Goal: Information Seeking & Learning: Find specific fact

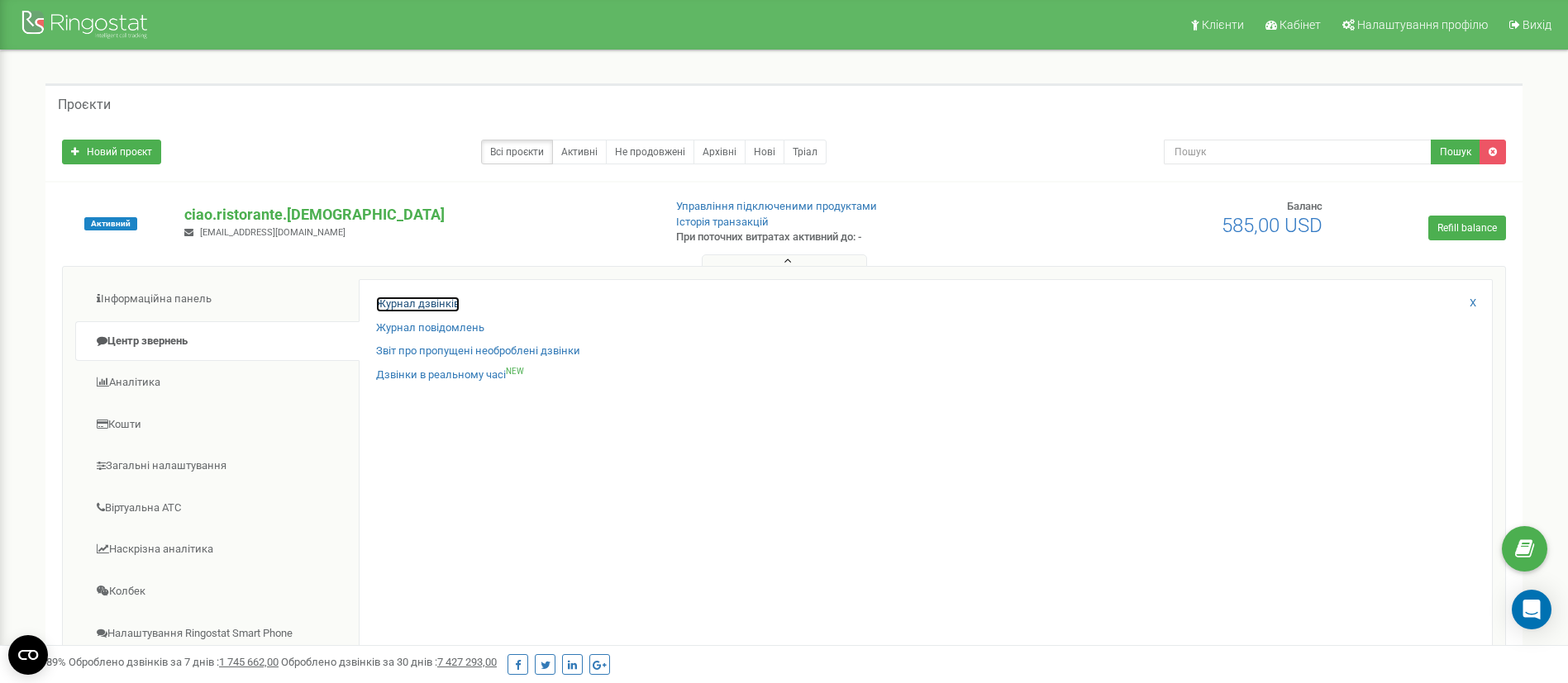
click at [445, 309] on link "Журнал дзвінків" at bounding box center [418, 305] width 84 height 16
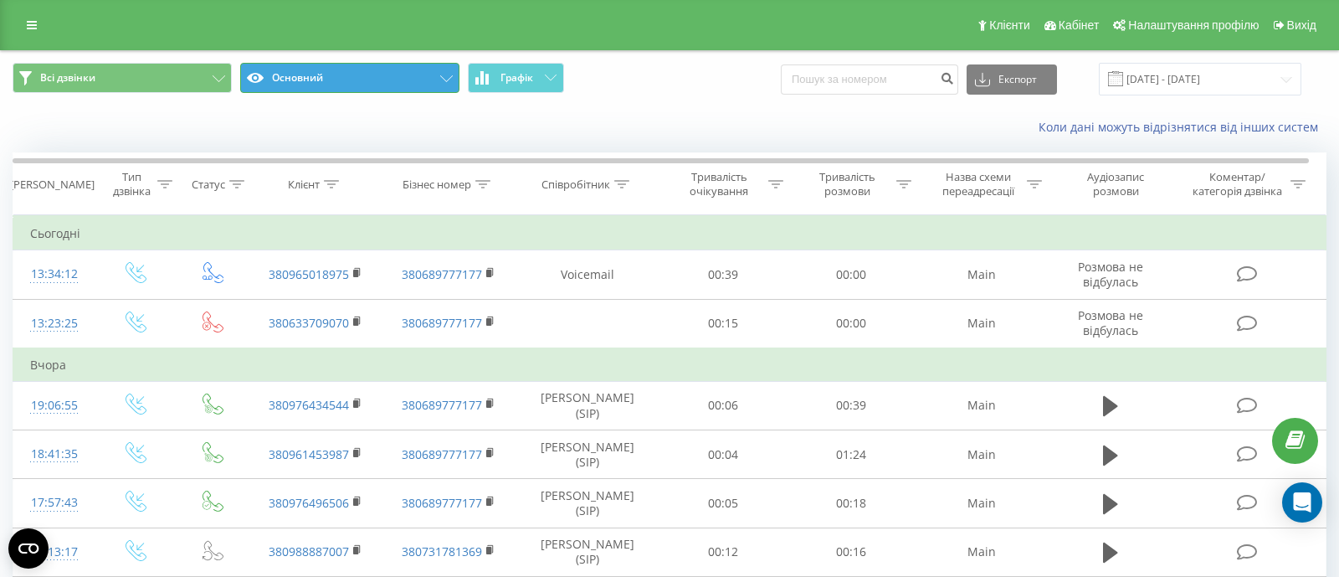
click at [321, 81] on button "Основний" at bounding box center [349, 78] width 219 height 30
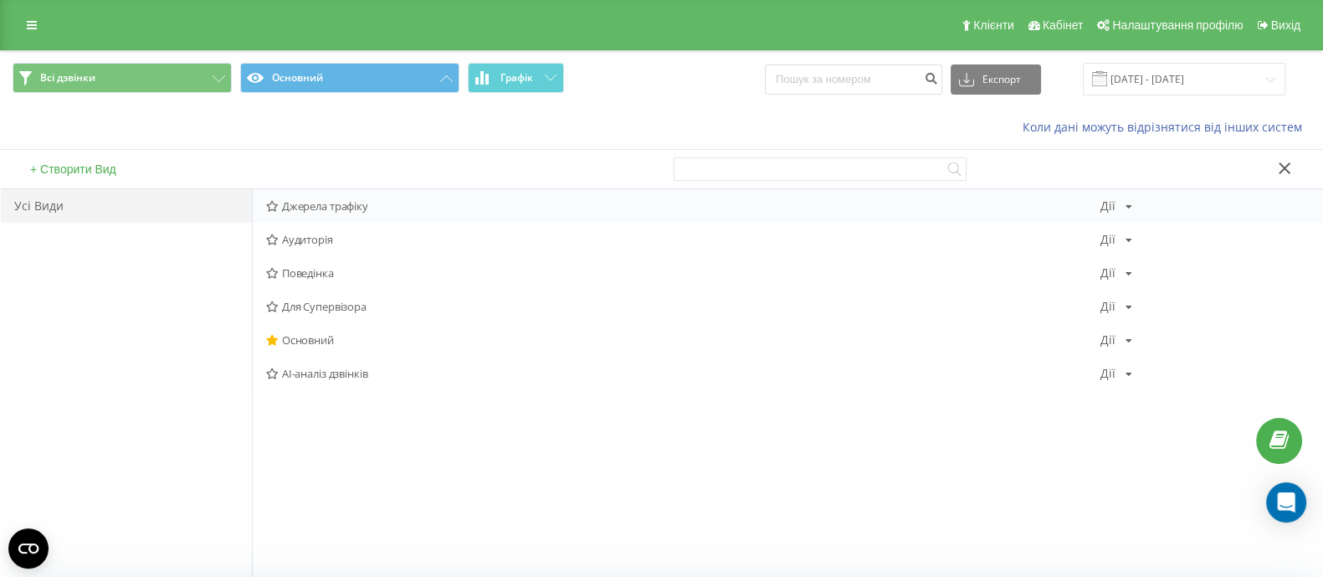
click at [321, 216] on div "Джерела трафіку [PERSON_NAME] Копіювати Видалити За замовчуванням Поділитися" at bounding box center [788, 205] width 1070 height 33
click at [264, 206] on div "Джерела трафіку [PERSON_NAME] Копіювати Видалити За замовчуванням Поділитися" at bounding box center [788, 205] width 1070 height 33
click at [290, 207] on span "Джерела трафіку" at bounding box center [683, 206] width 835 height 12
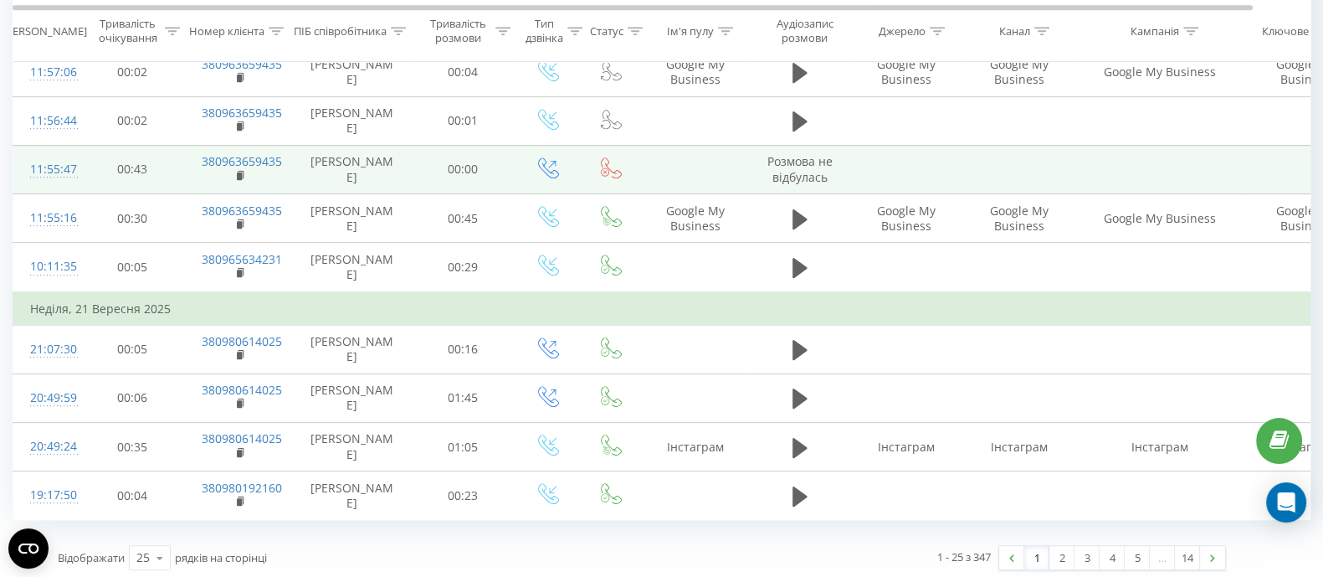
scroll to position [1016, 0]
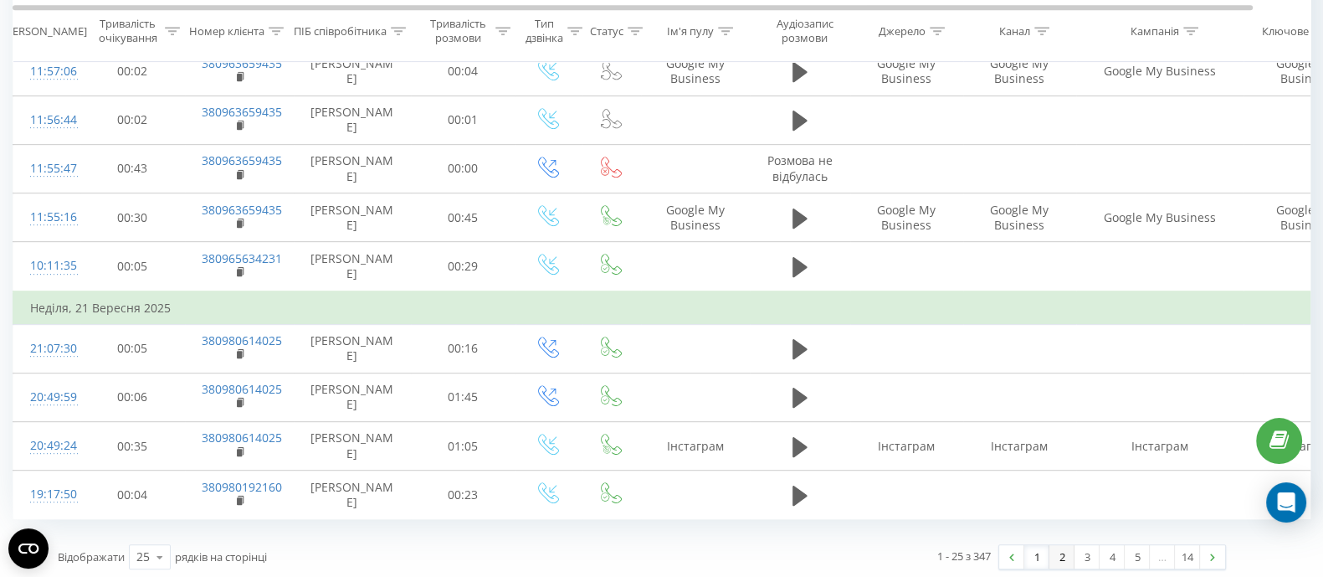
click at [1053, 553] on link "2" at bounding box center [1062, 556] width 25 height 23
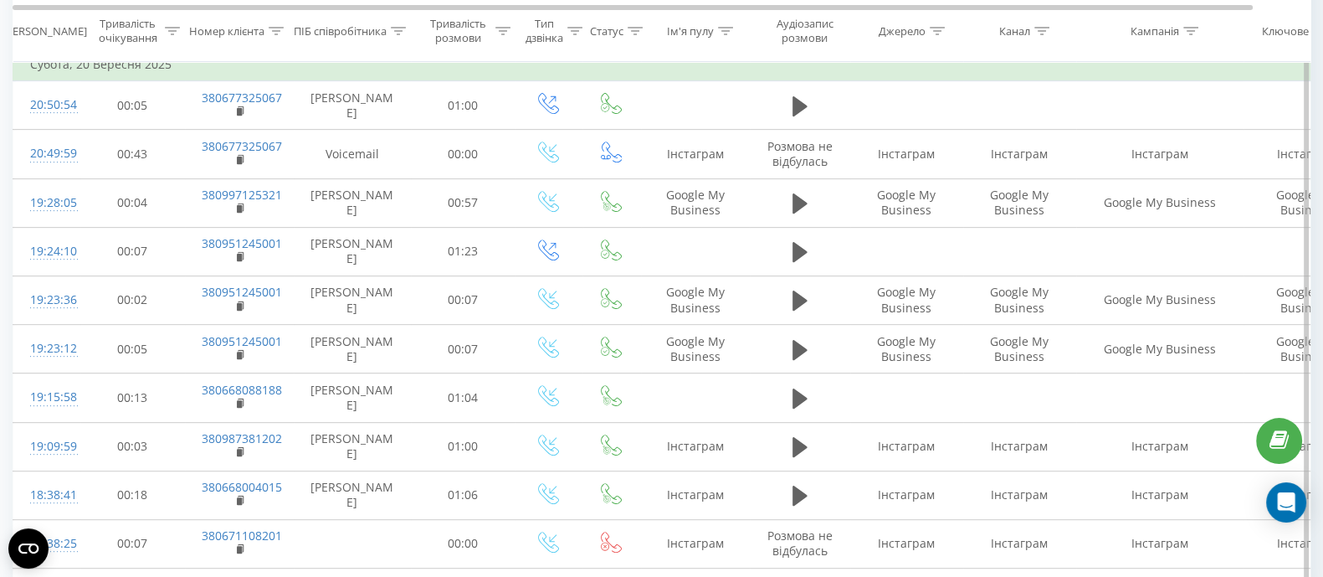
scroll to position [842, 0]
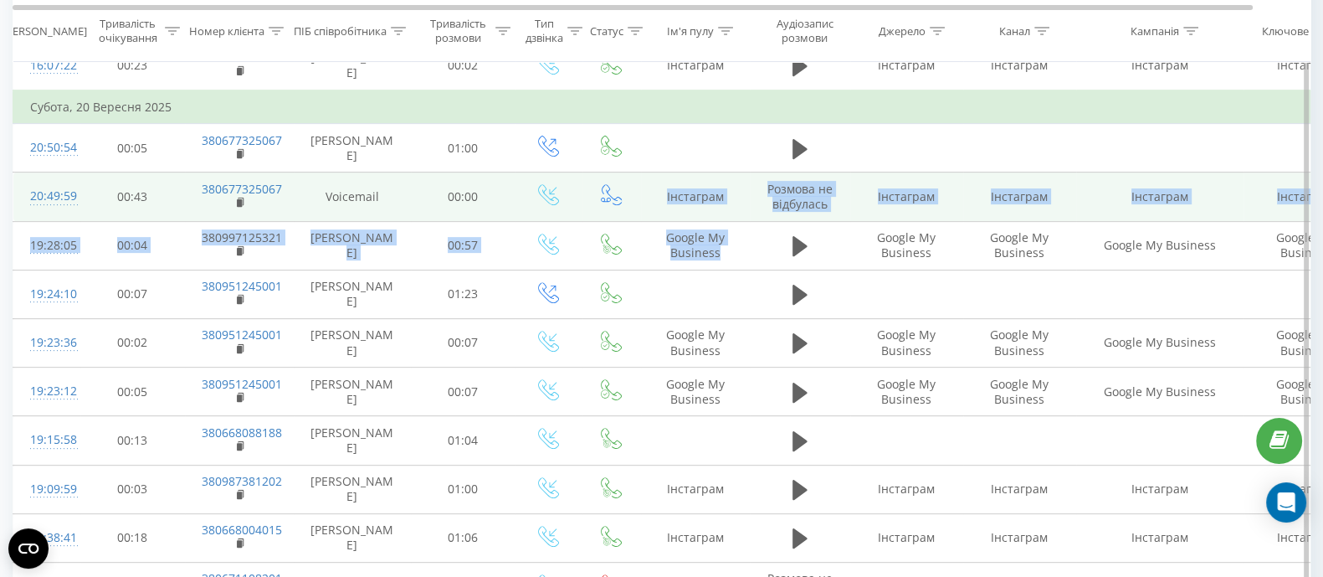
drag, startPoint x: 736, startPoint y: 252, endPoint x: 668, endPoint y: 203, distance: 83.9
click at [668, 203] on tbody "[DATE] 19:10:03 00:16 380687908692 [PERSON_NAME] 00:11 19:05:50 00:35 380674432…" at bounding box center [691, 17] width 1356 height 1285
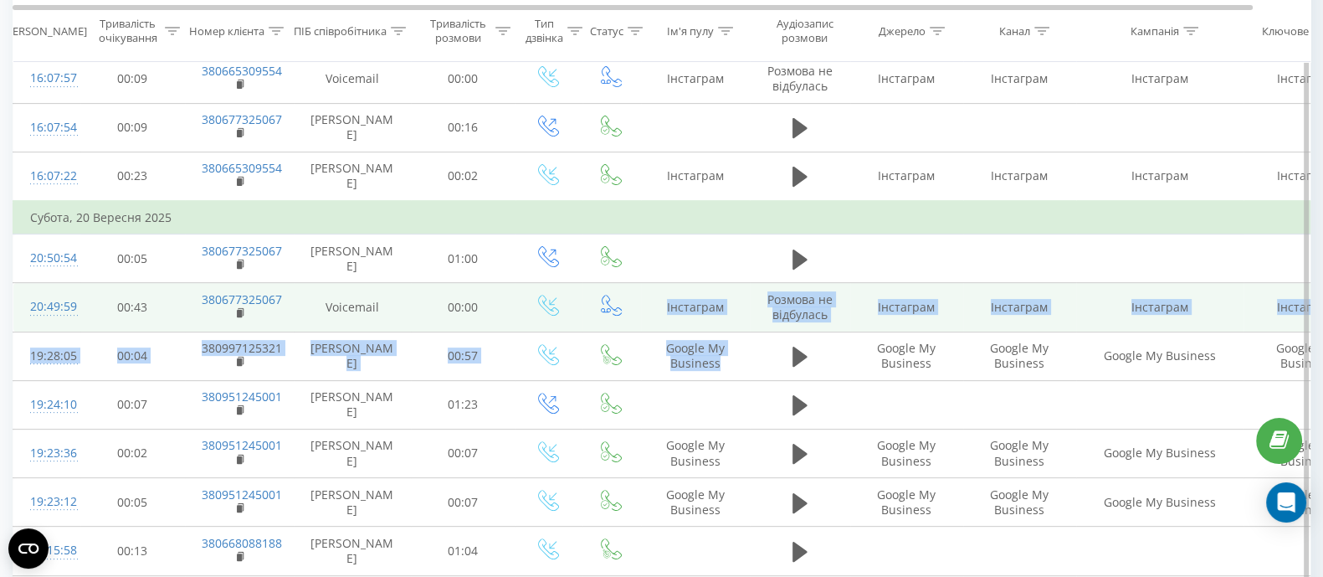
scroll to position [836, 0]
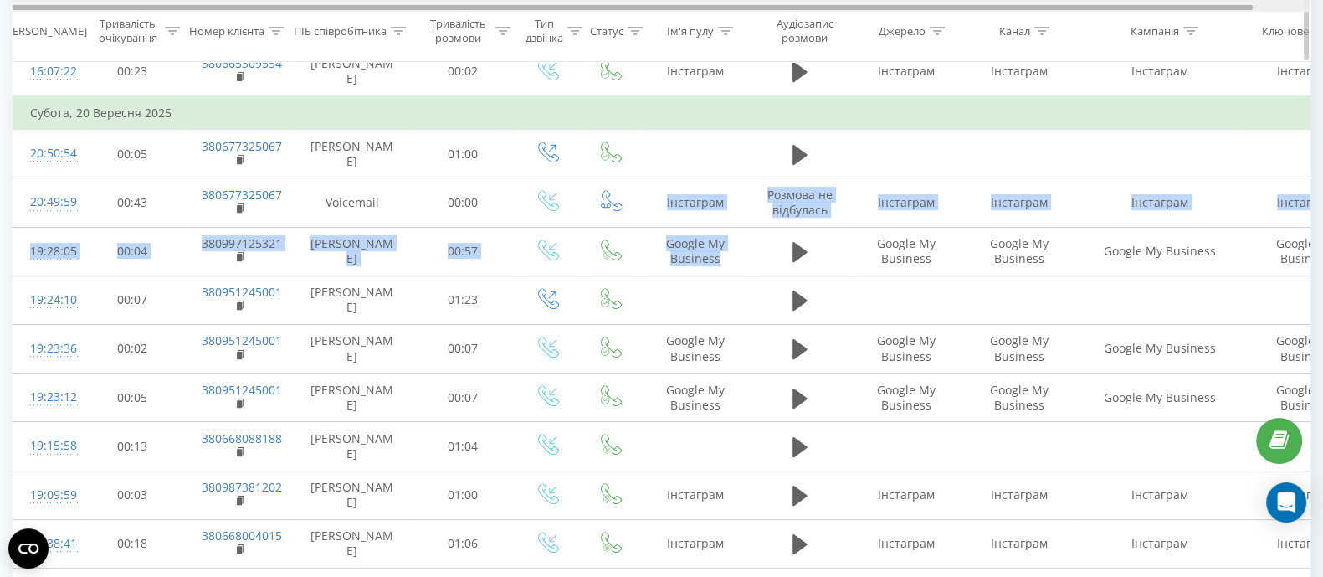
scroll to position [983, 0]
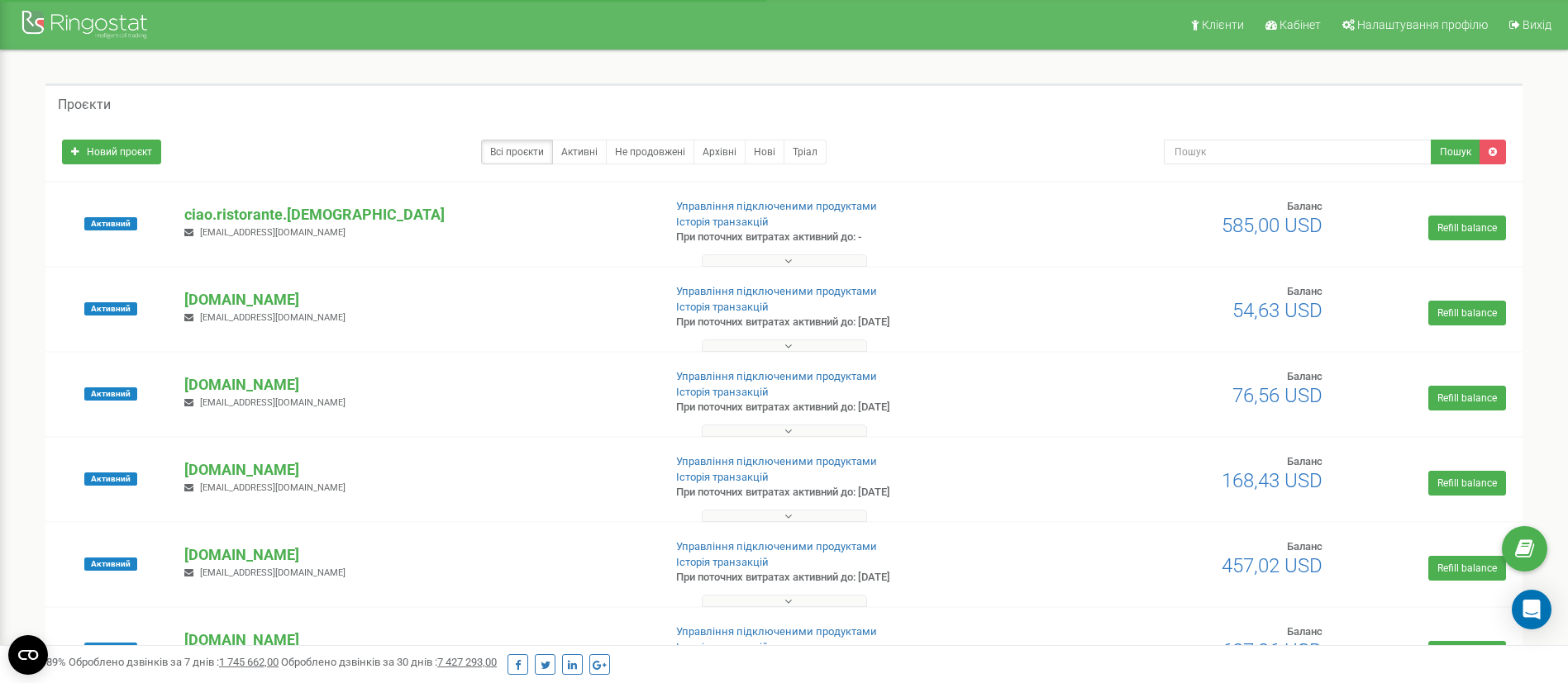
click at [767, 267] on div "Активний primeclinic.com.ua igorbybyk@gmail.com Управління підключеними продукт…" at bounding box center [784, 309] width 1477 height 84
click at [763, 262] on button at bounding box center [784, 261] width 165 height 13
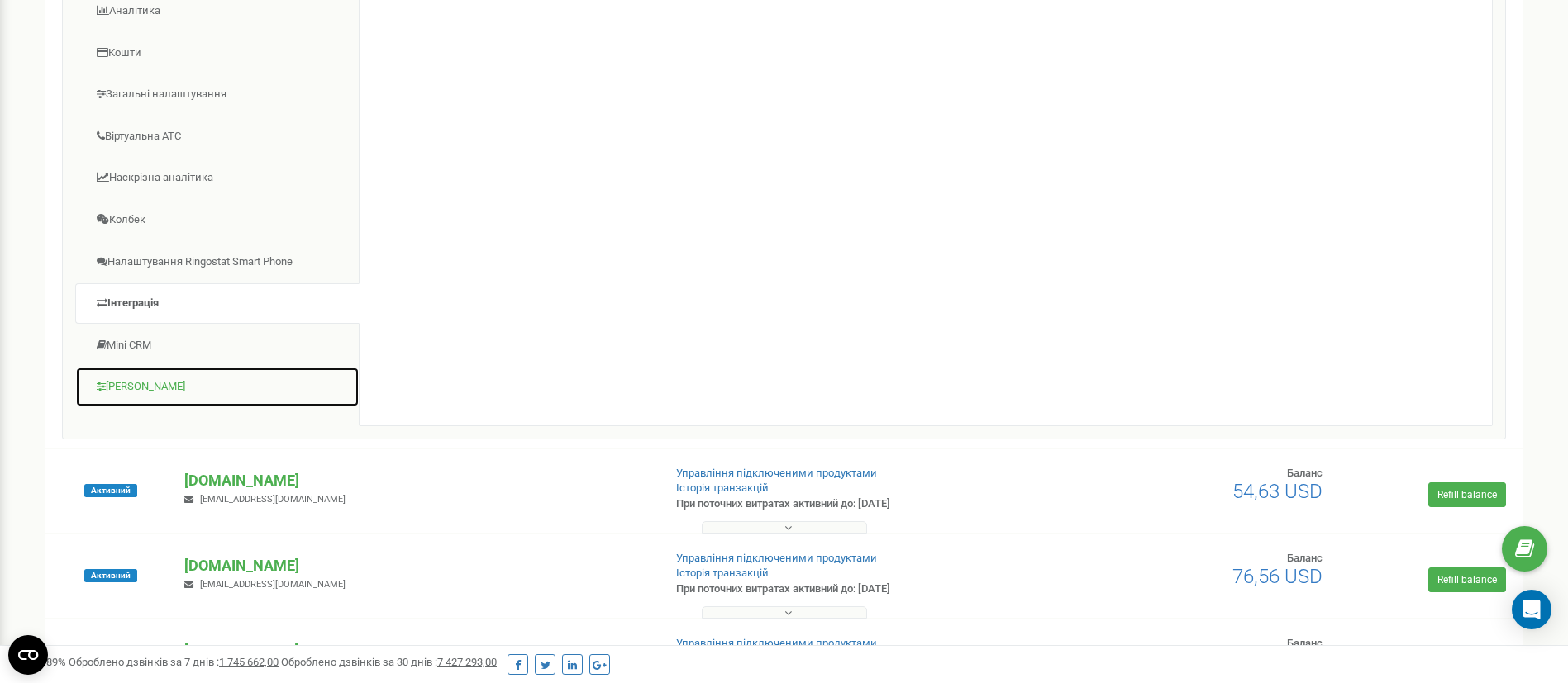
click at [158, 387] on link "[PERSON_NAME]" at bounding box center [217, 387] width 284 height 40
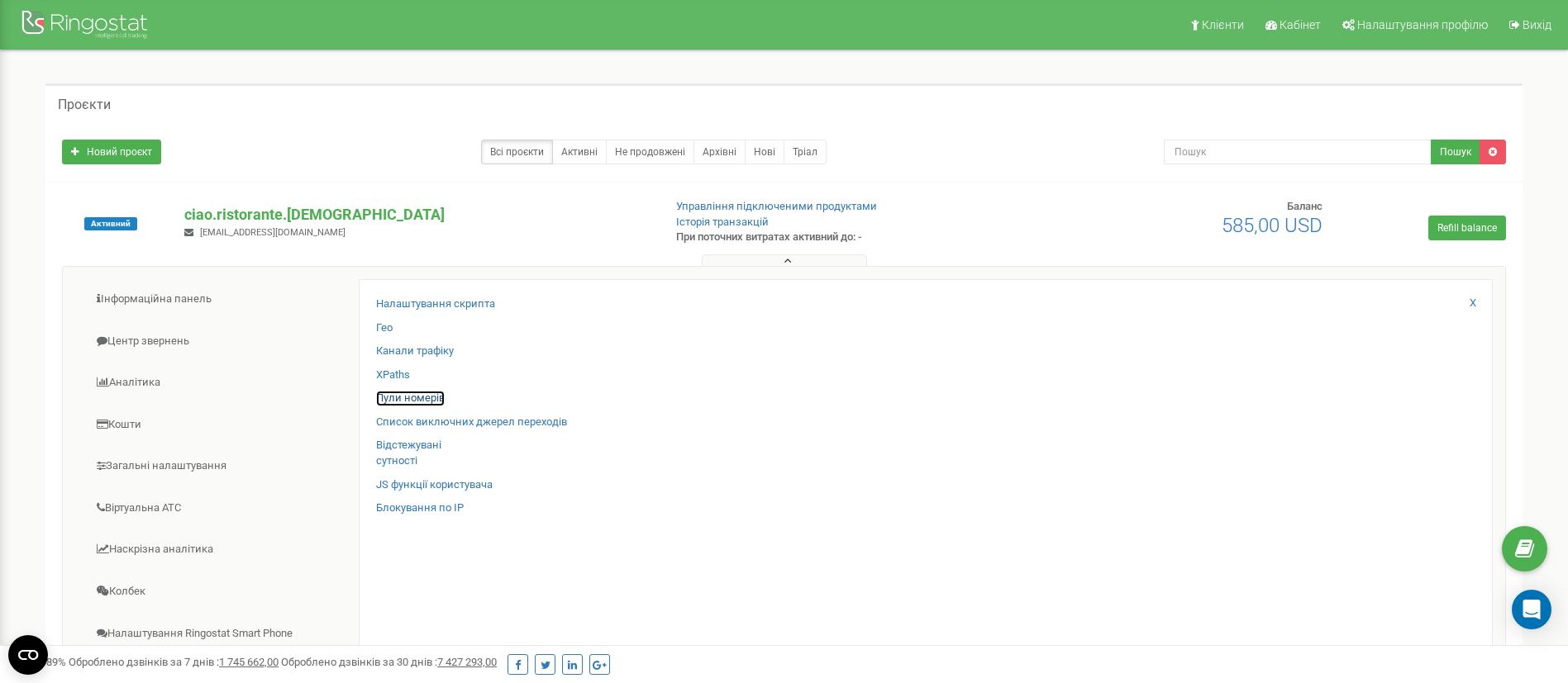
drag, startPoint x: 404, startPoint y: 393, endPoint x: 631, endPoint y: 438, distance: 231.4
click at [406, 393] on link "Пули номерів" at bounding box center [410, 399] width 68 height 16
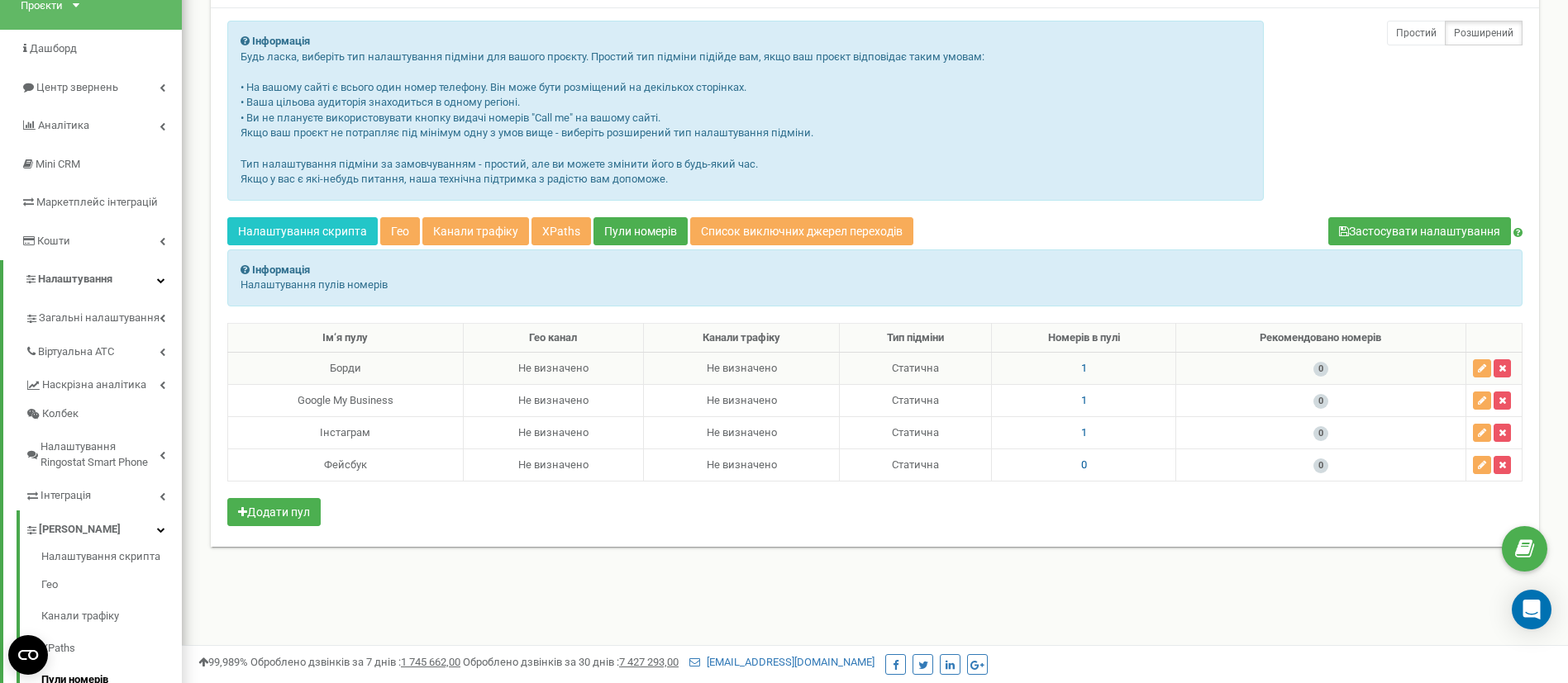
click at [1081, 372] on span "1" at bounding box center [1084, 368] width 6 height 13
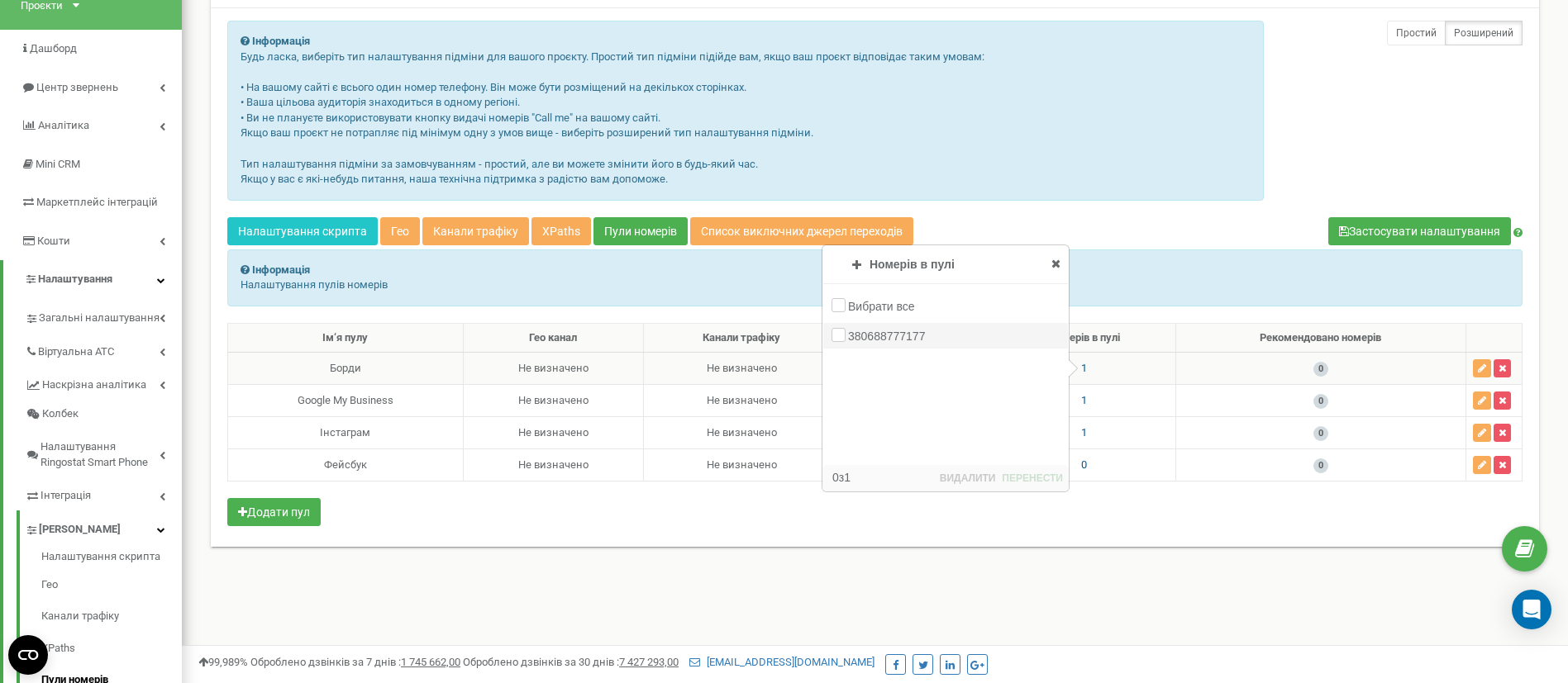
drag, startPoint x: 955, startPoint y: 347, endPoint x: 880, endPoint y: 342, distance: 75.2
click at [880, 342] on div "380688777177" at bounding box center [946, 336] width 245 height 26
click at [1055, 263] on icon at bounding box center [1056, 264] width 9 height 12
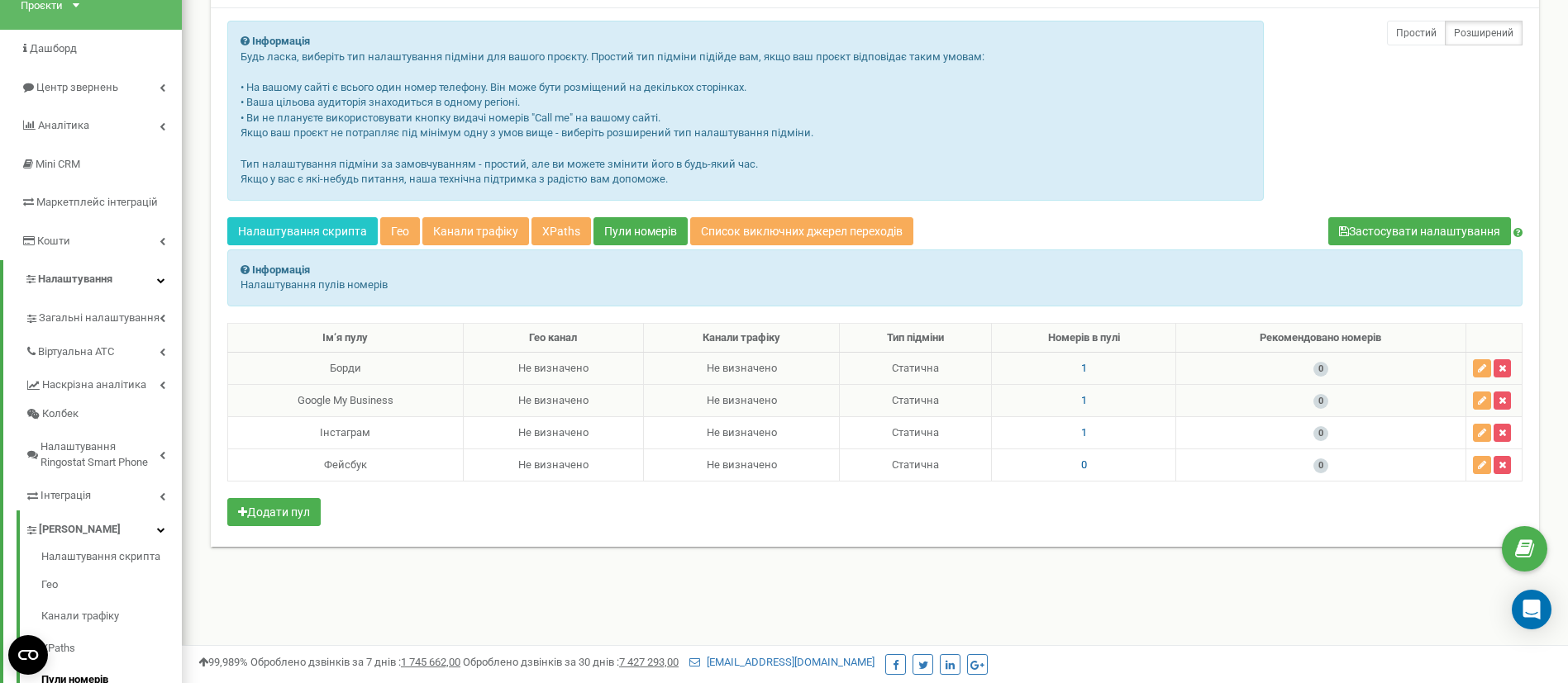
click at [1081, 403] on span "1" at bounding box center [1084, 400] width 6 height 13
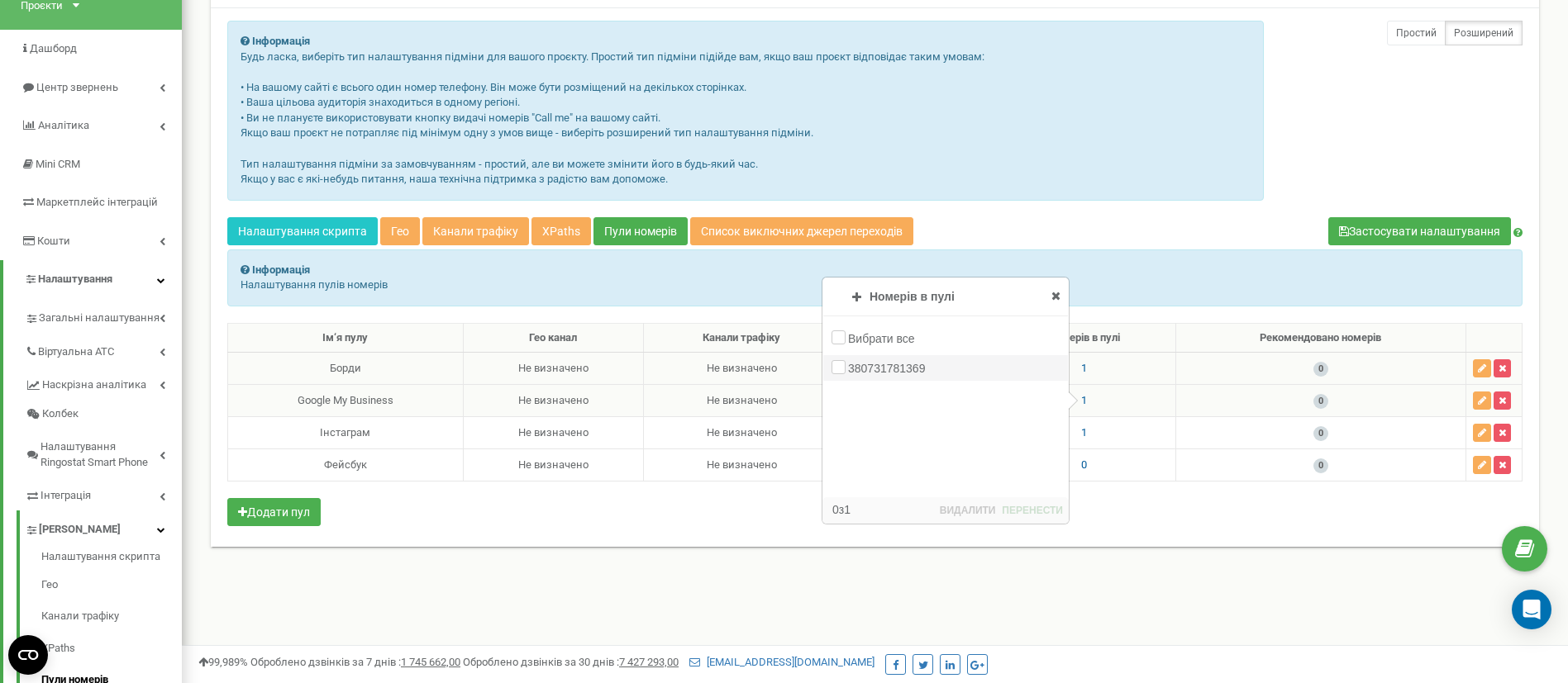
drag, startPoint x: 882, startPoint y: 370, endPoint x: 951, endPoint y: 378, distance: 69.5
click at [951, 378] on div "380731781369" at bounding box center [946, 368] width 245 height 26
click at [1055, 295] on icon at bounding box center [1056, 296] width 9 height 12
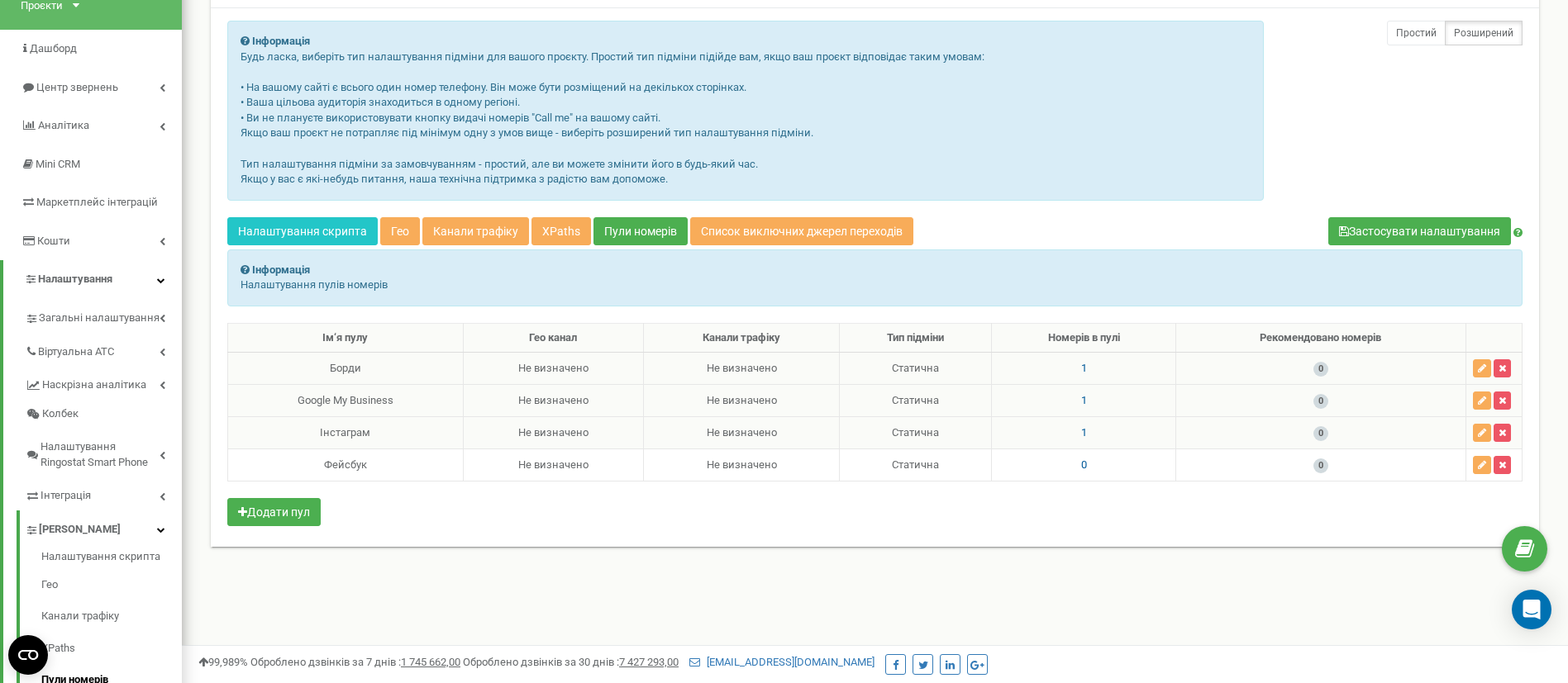
click at [1081, 434] on span "1" at bounding box center [1084, 432] width 6 height 13
drag, startPoint x: 977, startPoint y: 408, endPoint x: 881, endPoint y: 406, distance: 96.0
click at [881, 406] on div "380730873559" at bounding box center [946, 401] width 245 height 26
click at [441, 598] on div "Налаштування пулів номерів Інформація Інформація Налаштування пулів номерів Інф…" at bounding box center [875, 276] width 1362 height 649
click at [1121, 570] on div "Налаштування пулів номерів Інформація Інформація Налаштування пулів номерів Інф…" at bounding box center [875, 276] width 1362 height 649
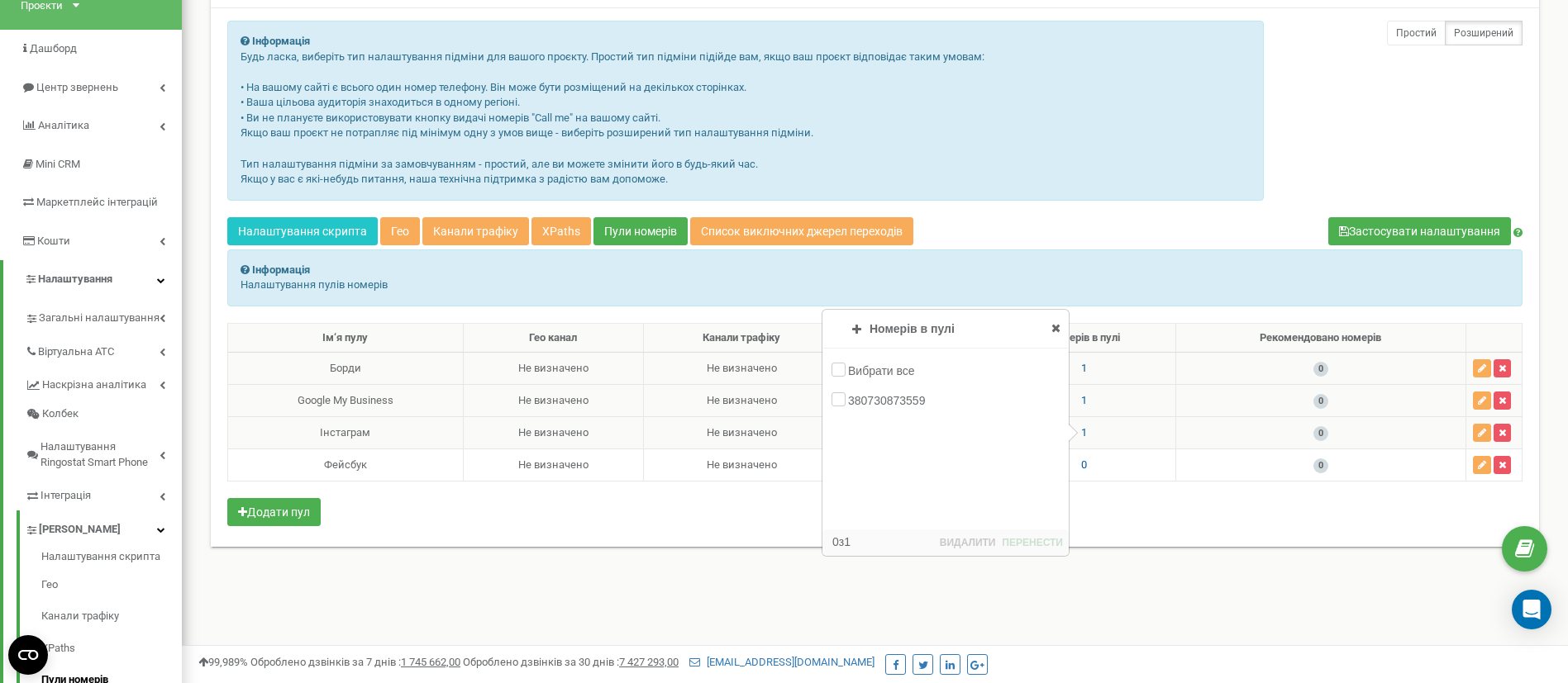
click at [1057, 328] on icon at bounding box center [1056, 328] width 9 height 12
click at [1083, 464] on span "0" at bounding box center [1084, 465] width 6 height 13
click at [1050, 365] on div "Номерів в пулі Додавання номерів Пули номерів Вибрати все 380689777177 0 з 0 ДО…" at bounding box center [946, 417] width 245 height 151
click at [1053, 363] on icon at bounding box center [1056, 360] width 9 height 12
click at [1082, 431] on span "1" at bounding box center [1084, 432] width 6 height 13
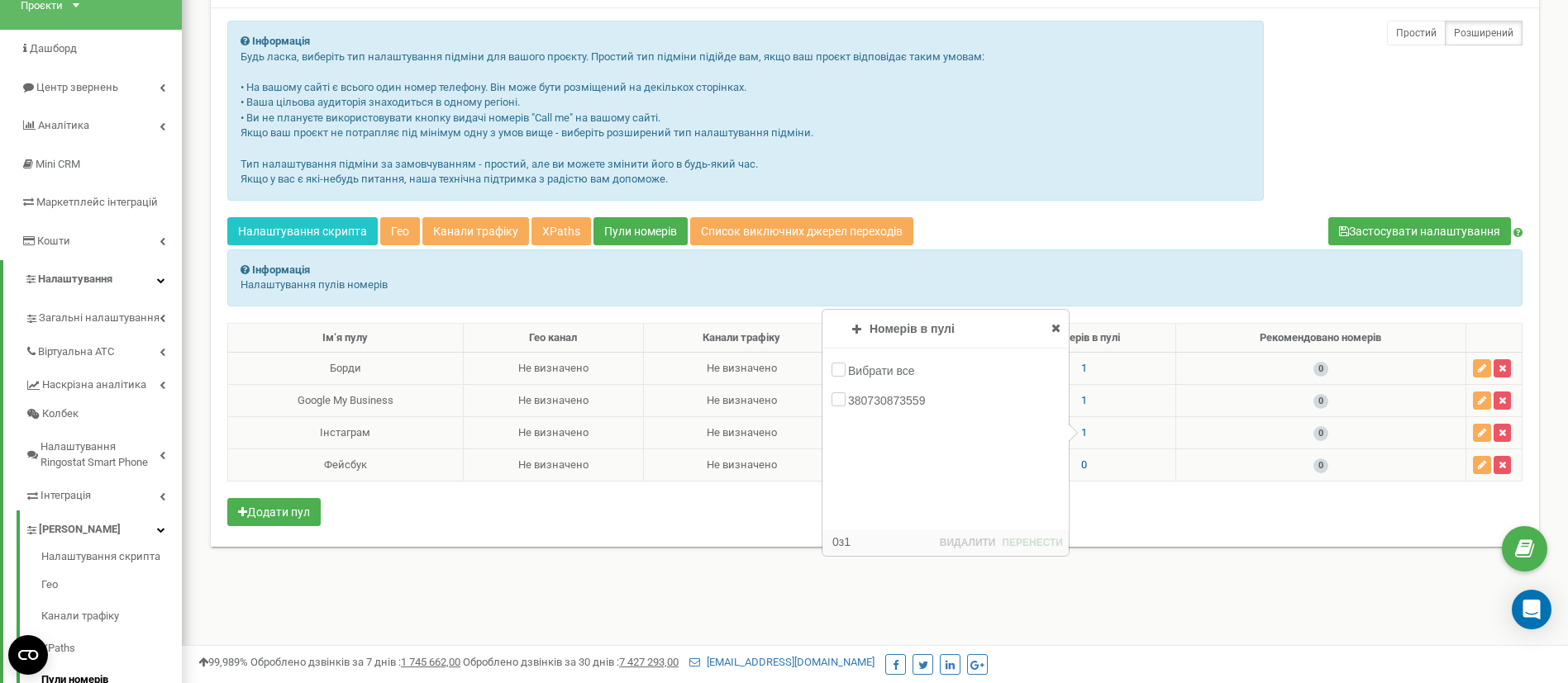
click at [1057, 338] on div "Номерів в пулі Додавання номерів Пули номерів Вибрати все 380689777177 0 з 1 ДО…" at bounding box center [946, 366] width 245 height 111
drag, startPoint x: 980, startPoint y: 410, endPoint x: 878, endPoint y: 404, distance: 102.2
click at [878, 404] on div "380730873559" at bounding box center [946, 401] width 245 height 26
click at [999, 378] on div "Вибрати все" at bounding box center [946, 370] width 245 height 26
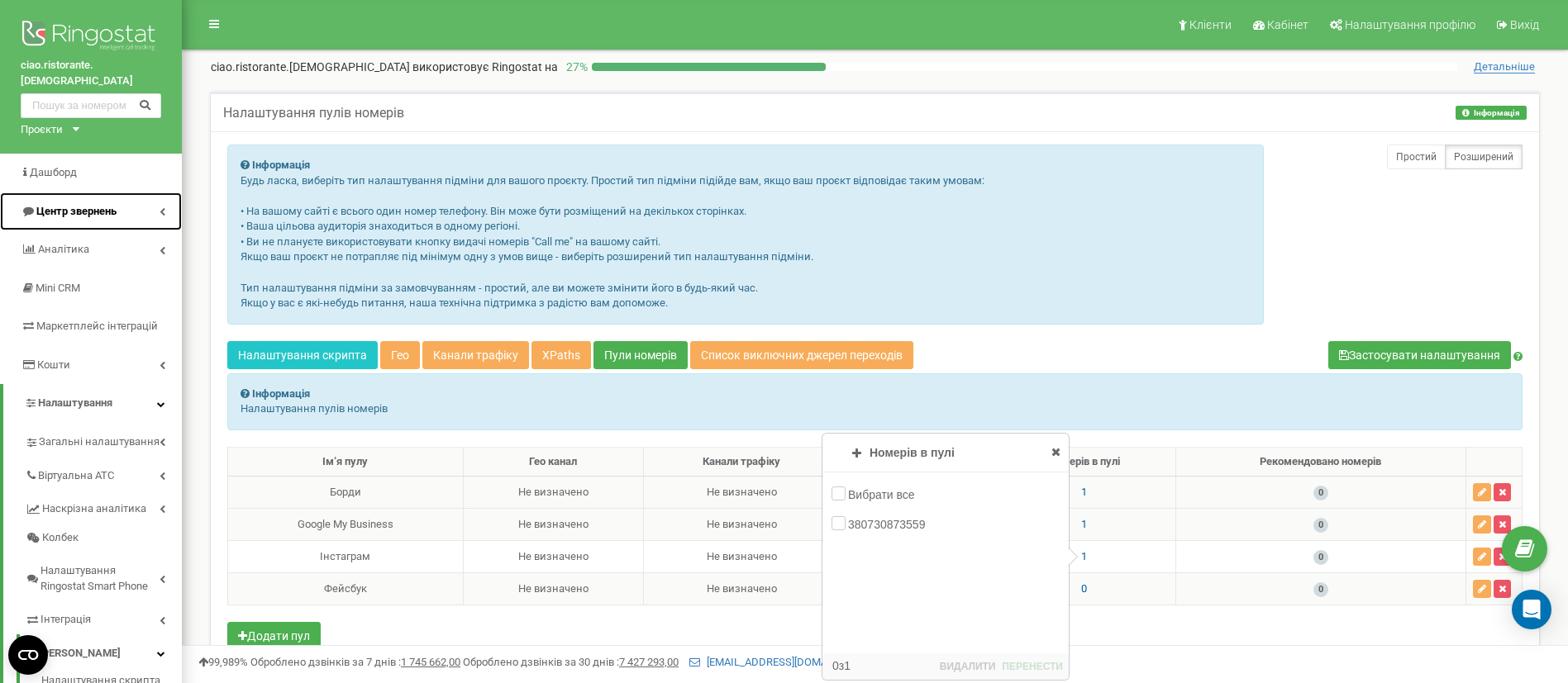
click at [128, 193] on link "Центр звернень" at bounding box center [91, 211] width 182 height 38
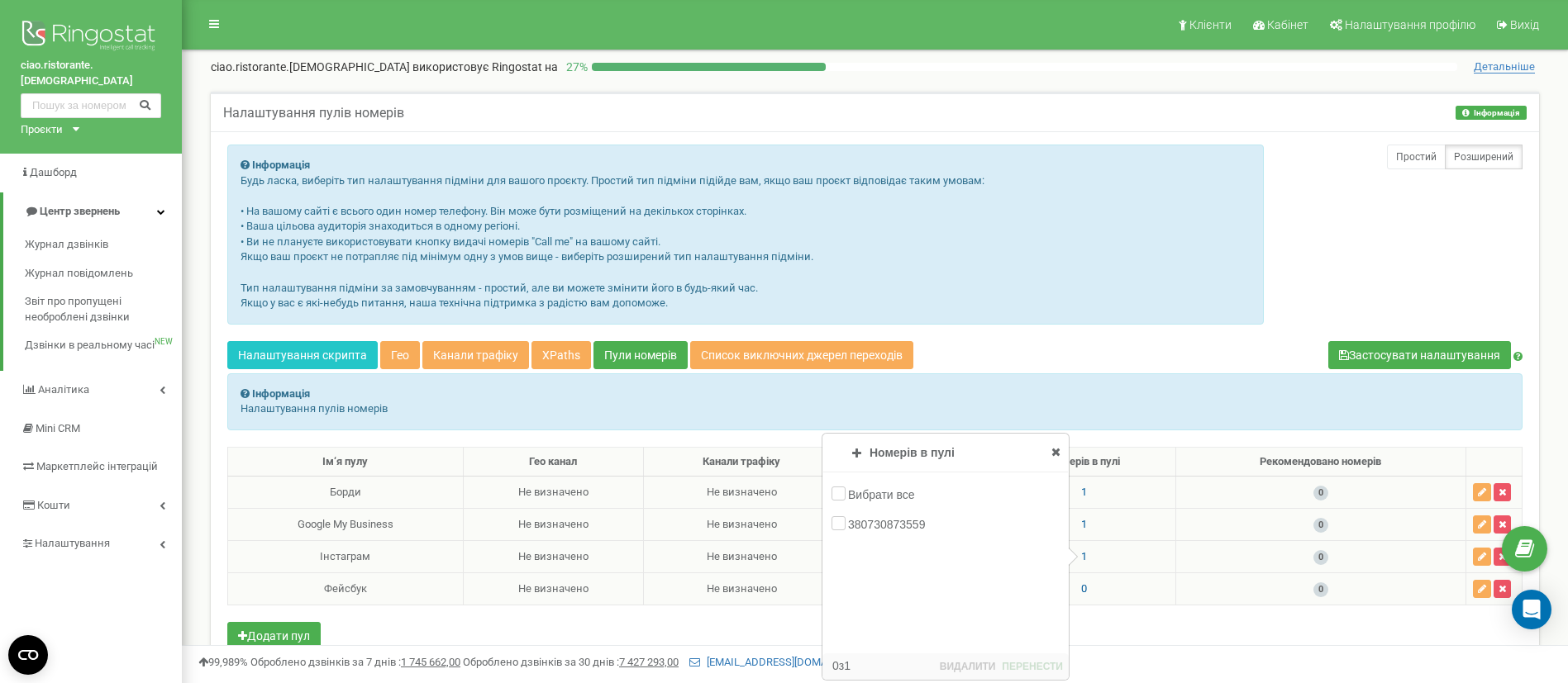
click at [1054, 451] on icon at bounding box center [1056, 452] width 9 height 12
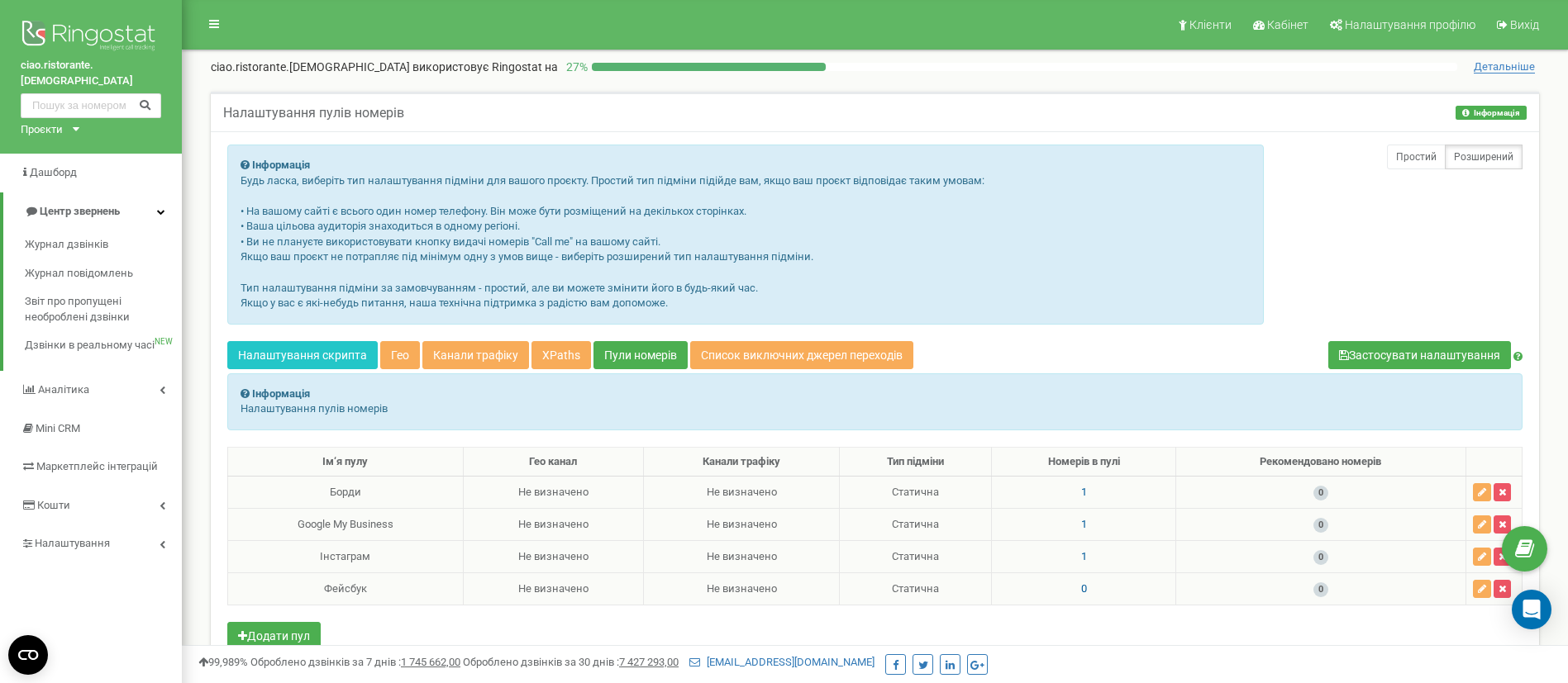
click at [1085, 494] on td "1" at bounding box center [1084, 493] width 185 height 33
click at [1081, 492] on span "1" at bounding box center [1084, 492] width 6 height 13
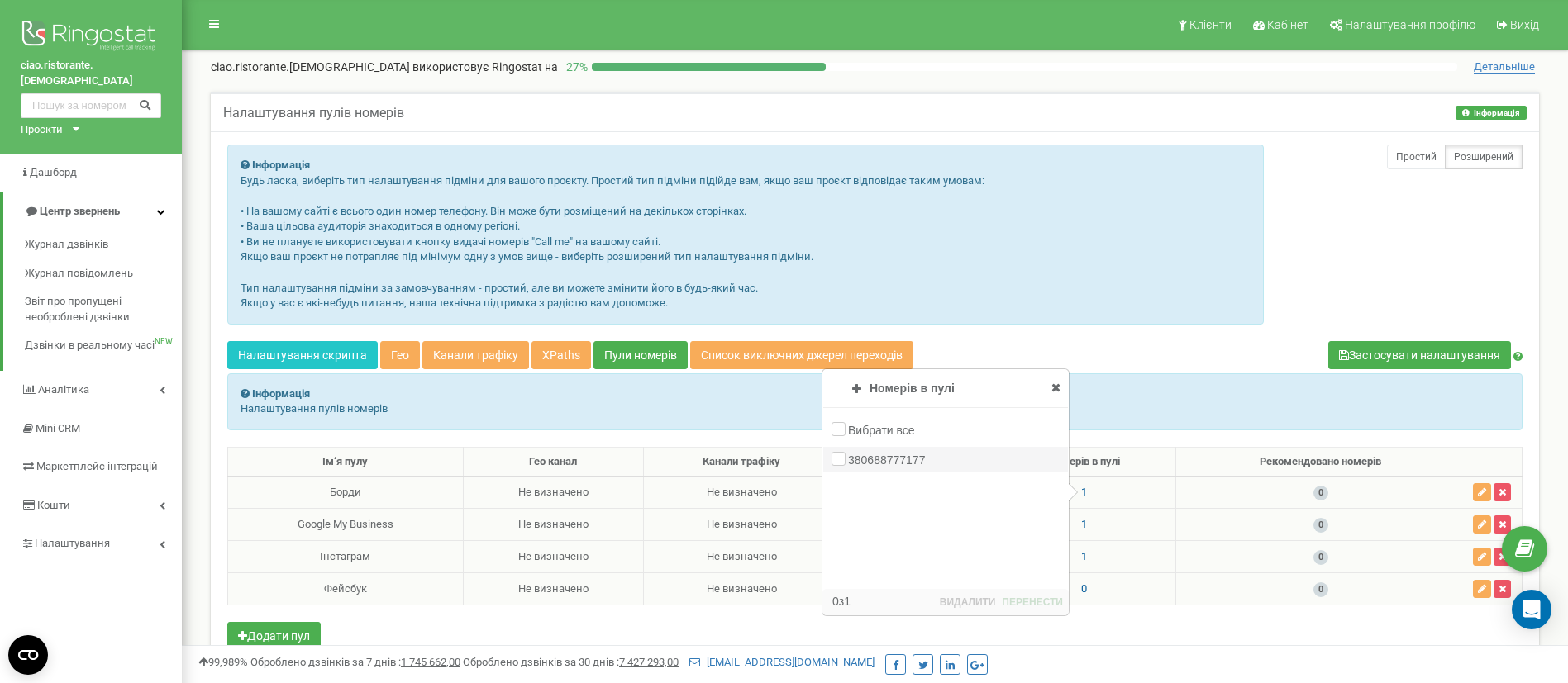
drag, startPoint x: 941, startPoint y: 471, endPoint x: 887, endPoint y: 465, distance: 54.3
click at [887, 465] on div "380688777177" at bounding box center [946, 460] width 245 height 26
click at [1057, 386] on icon at bounding box center [1056, 388] width 9 height 12
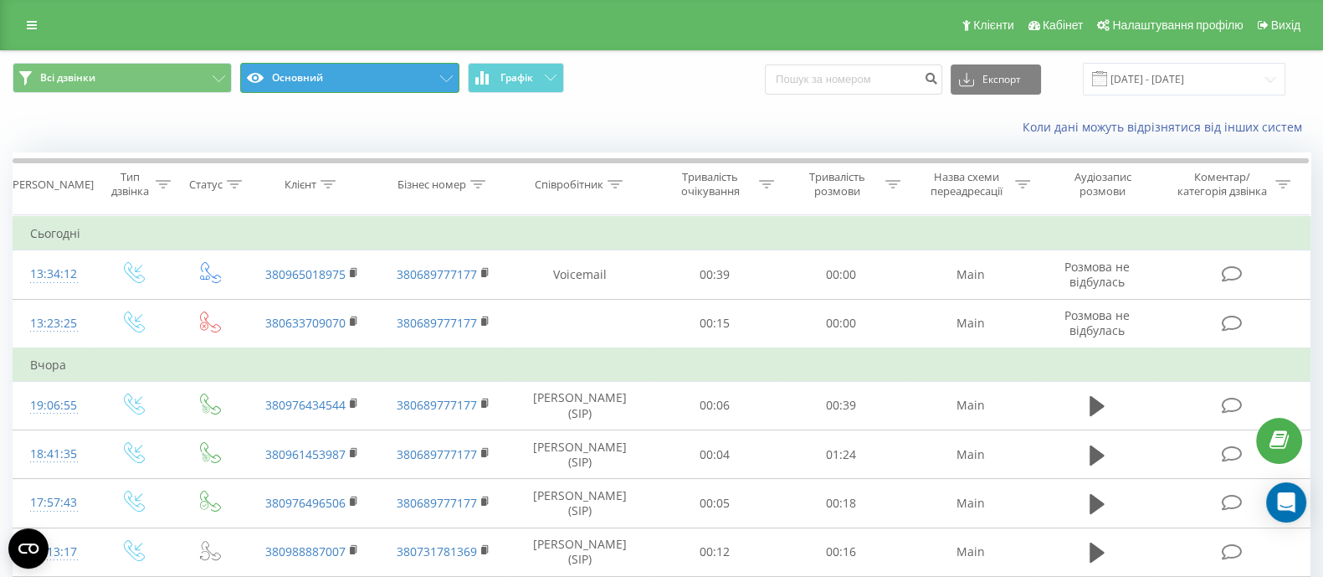
click at [433, 76] on button "Основний" at bounding box center [349, 78] width 219 height 30
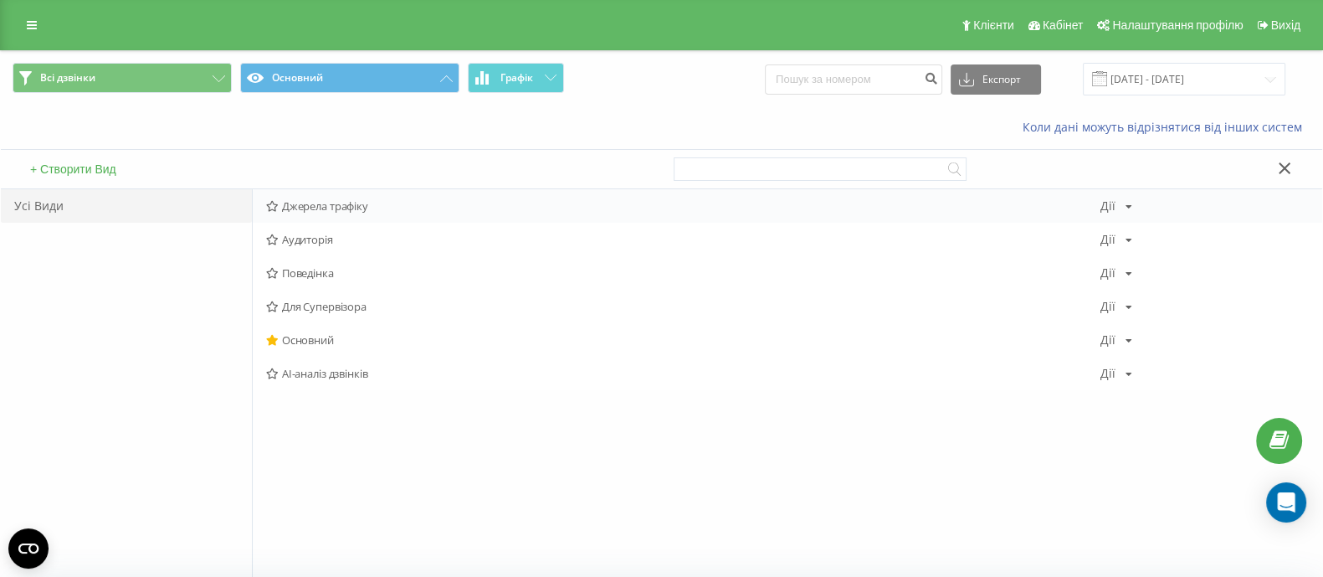
click at [268, 205] on icon at bounding box center [272, 206] width 13 height 11
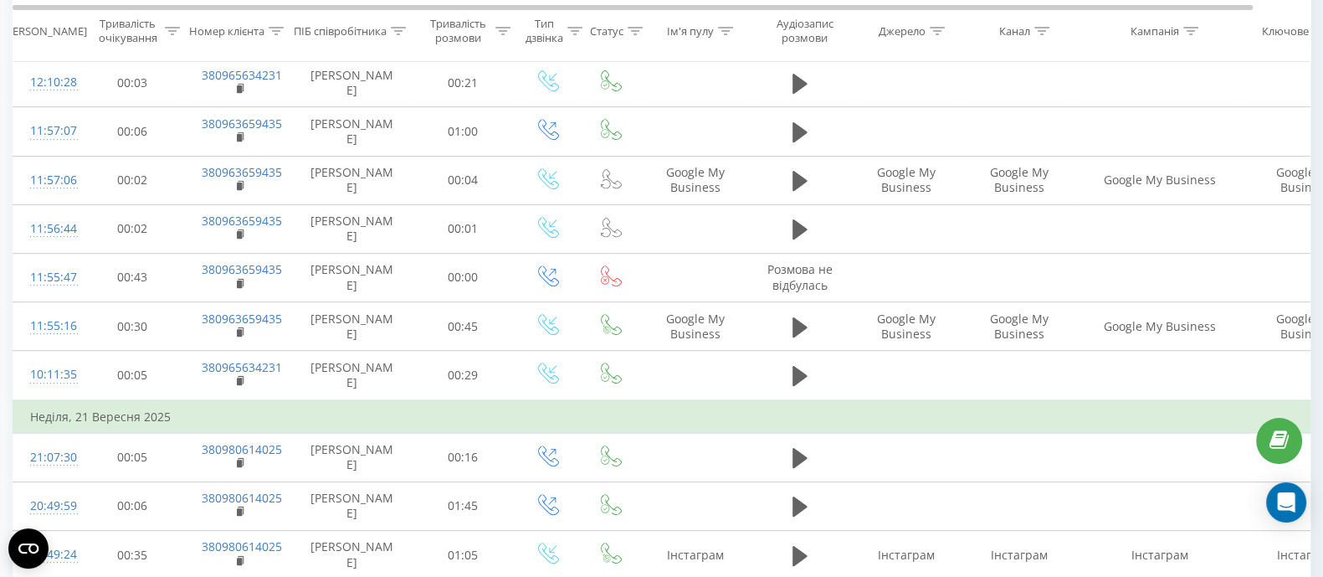
scroll to position [1016, 0]
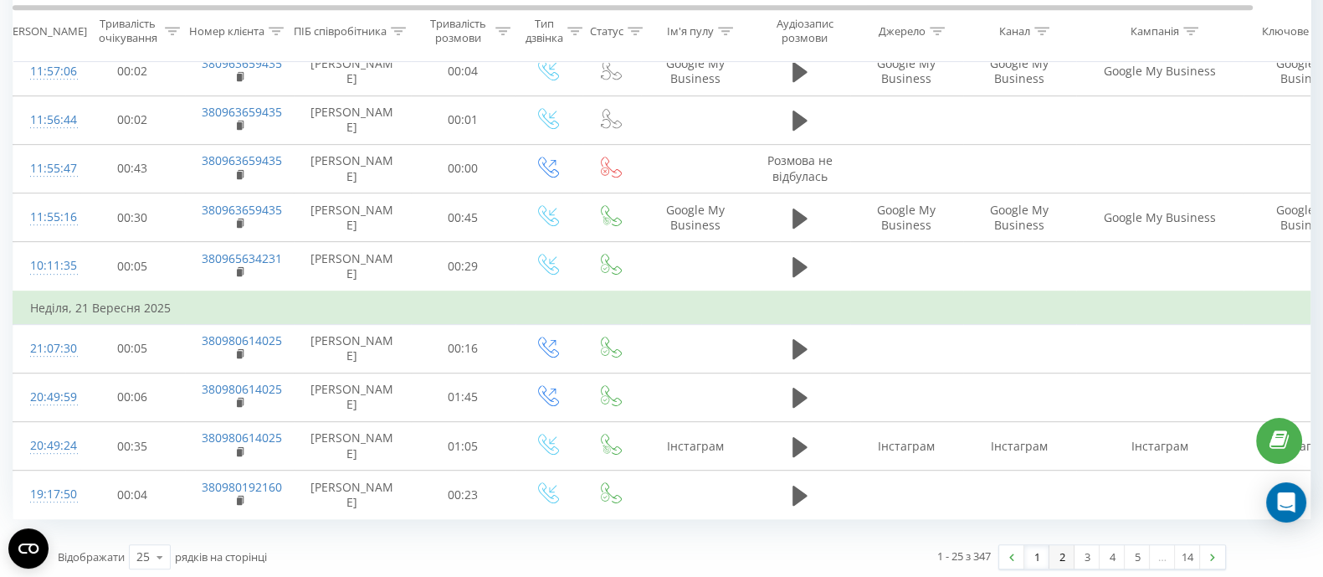
click at [1061, 558] on link "2" at bounding box center [1062, 556] width 25 height 23
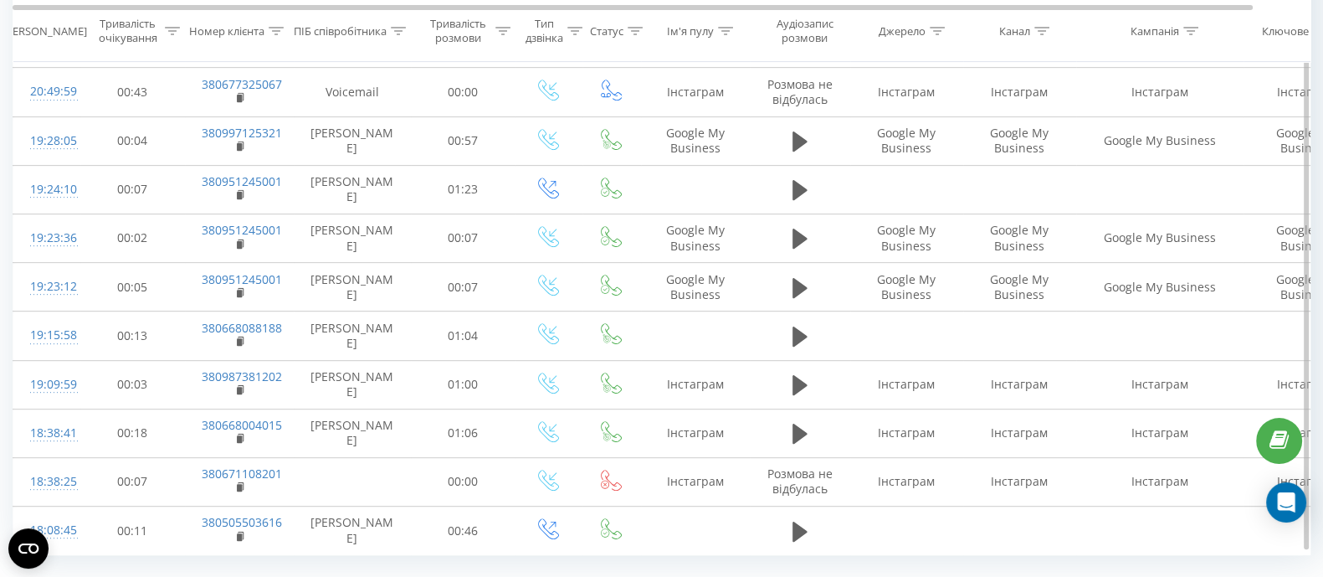
scroll to position [983, 0]
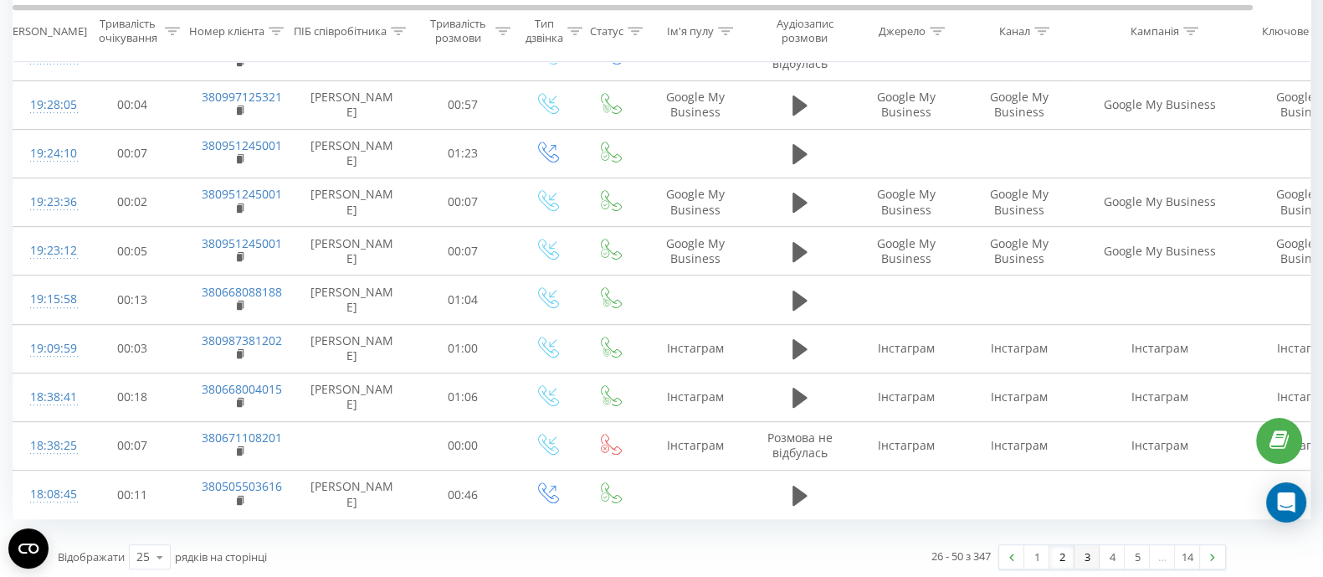
click at [1080, 548] on link "3" at bounding box center [1087, 556] width 25 height 23
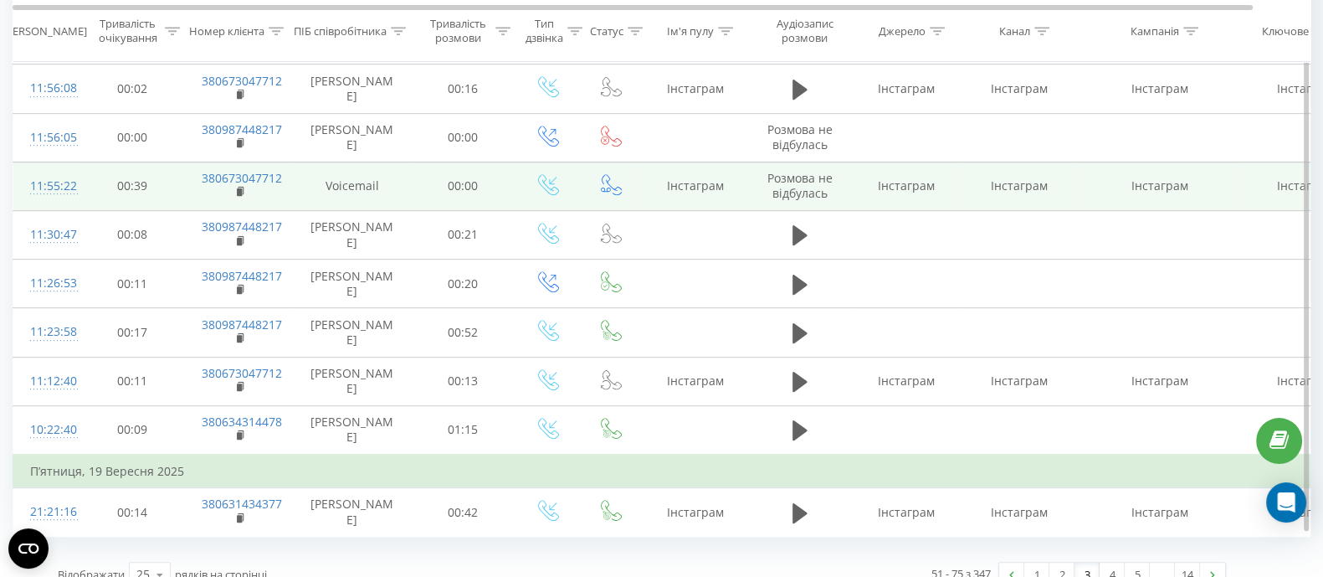
scroll to position [983, 0]
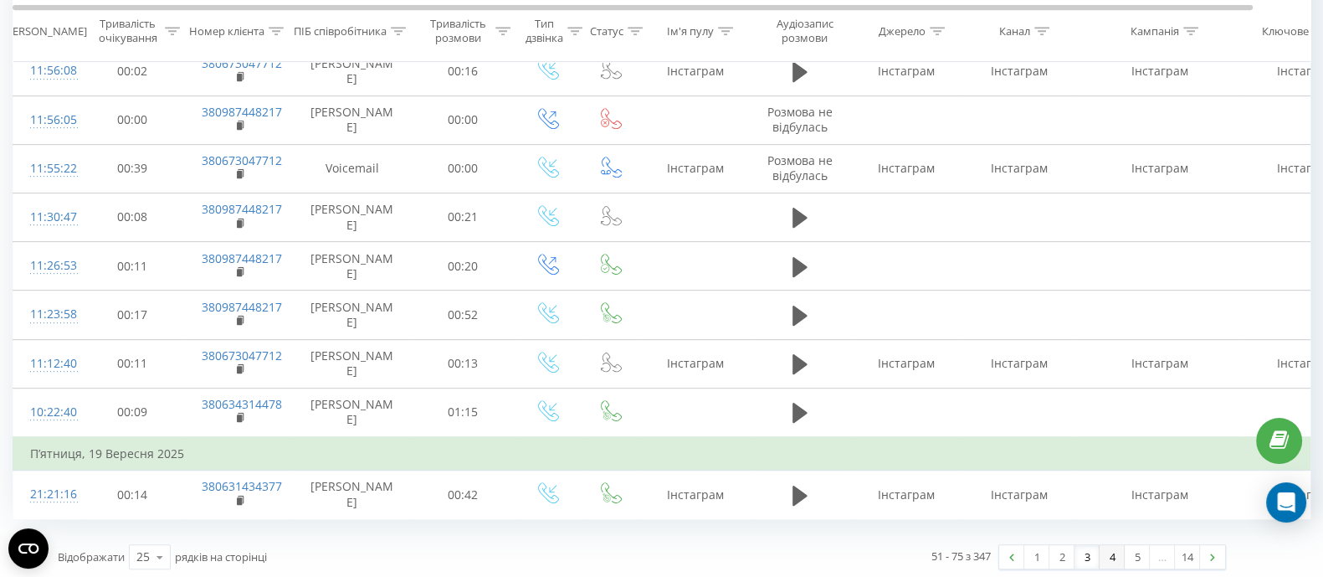
click at [1112, 556] on link "4" at bounding box center [1112, 556] width 25 height 23
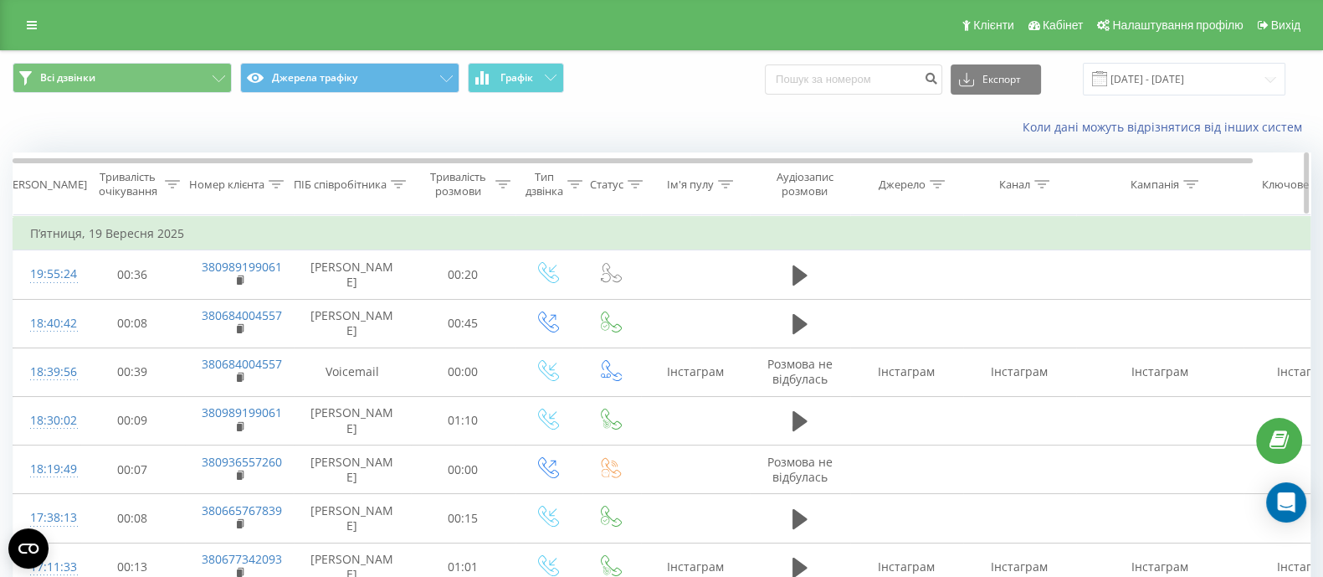
click at [714, 175] on th "Ім'я пулу" at bounding box center [695, 184] width 109 height 62
click at [709, 182] on div "Ім'я пулу" at bounding box center [690, 184] width 47 height 14
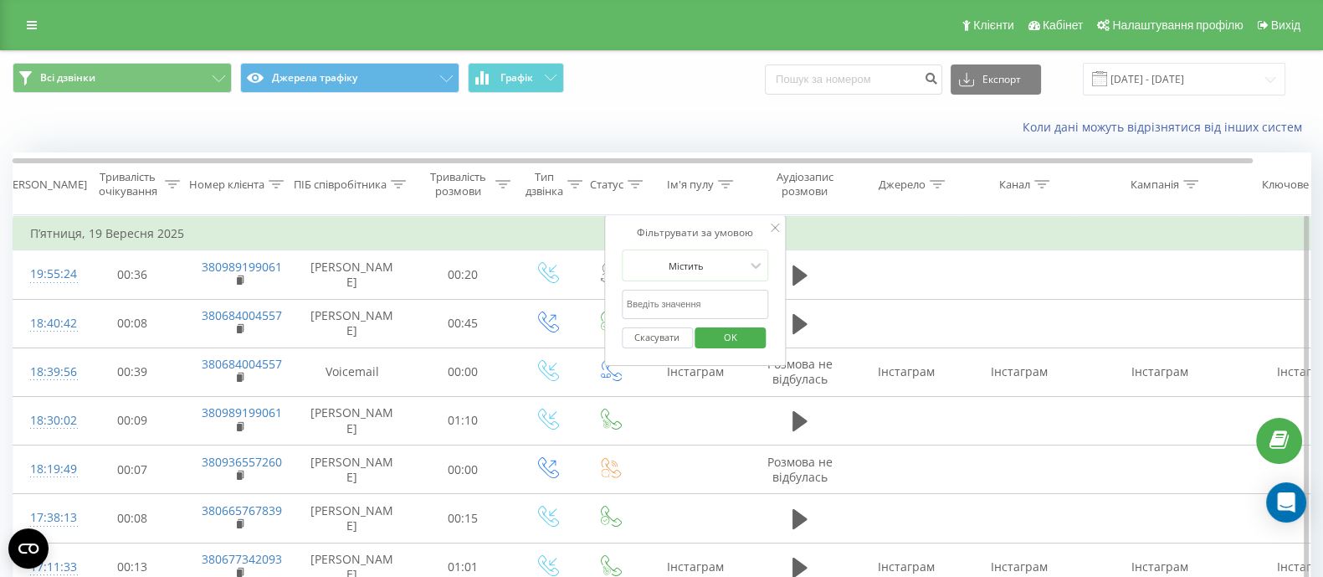
click at [689, 304] on input "text" at bounding box center [695, 304] width 147 height 29
type input "борди"
click at [730, 345] on span "OK" at bounding box center [730, 337] width 47 height 26
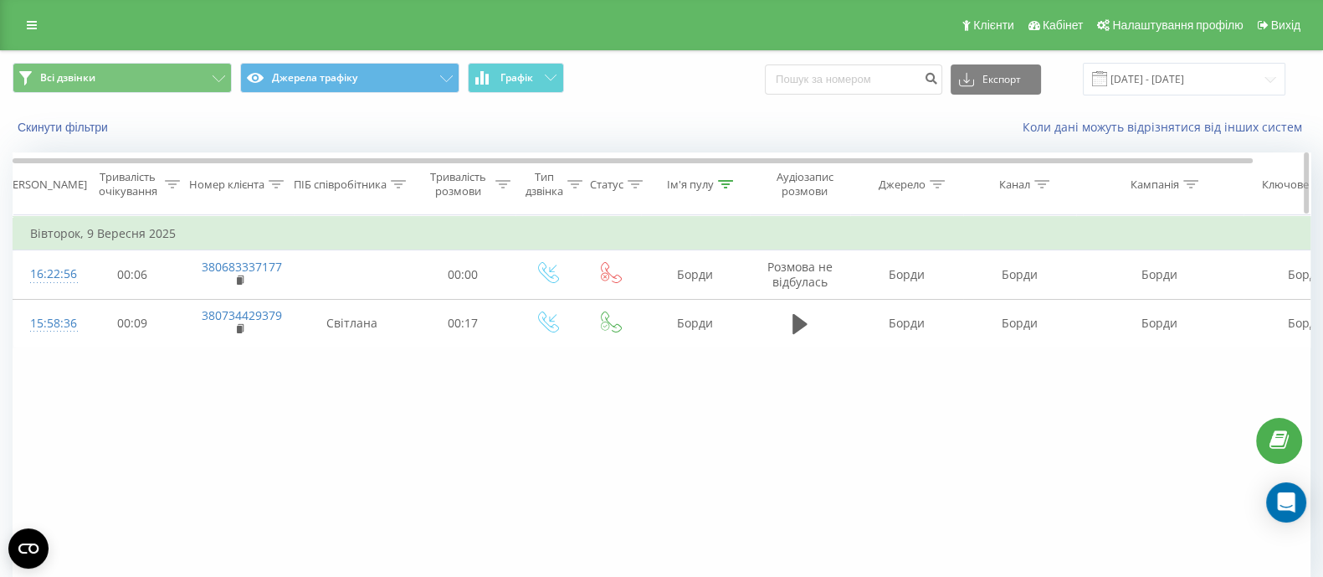
click at [724, 191] on th "Ім'я пулу" at bounding box center [695, 184] width 109 height 62
click at [721, 185] on icon at bounding box center [725, 184] width 15 height 8
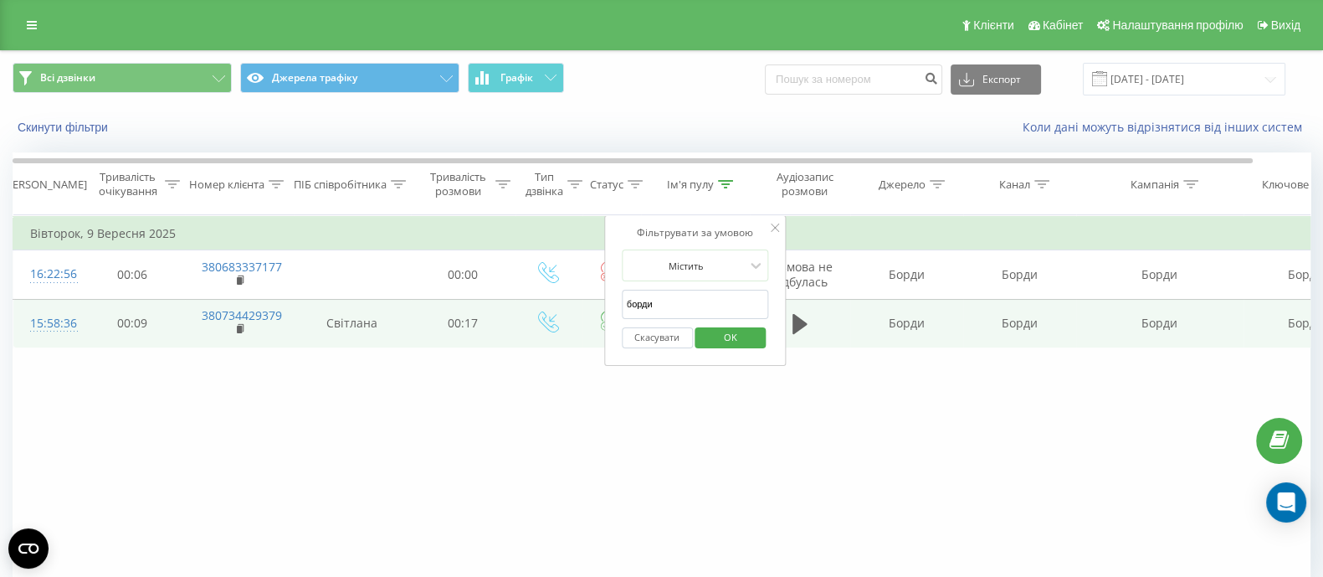
drag, startPoint x: 665, startPoint y: 307, endPoint x: 541, endPoint y: 300, distance: 125.0
click at [541, 300] on table "Фільтрувати за умовою Дорівнює Скасувати OK Фільтрувати за умовою Містить Скасу…" at bounding box center [692, 281] width 1358 height 133
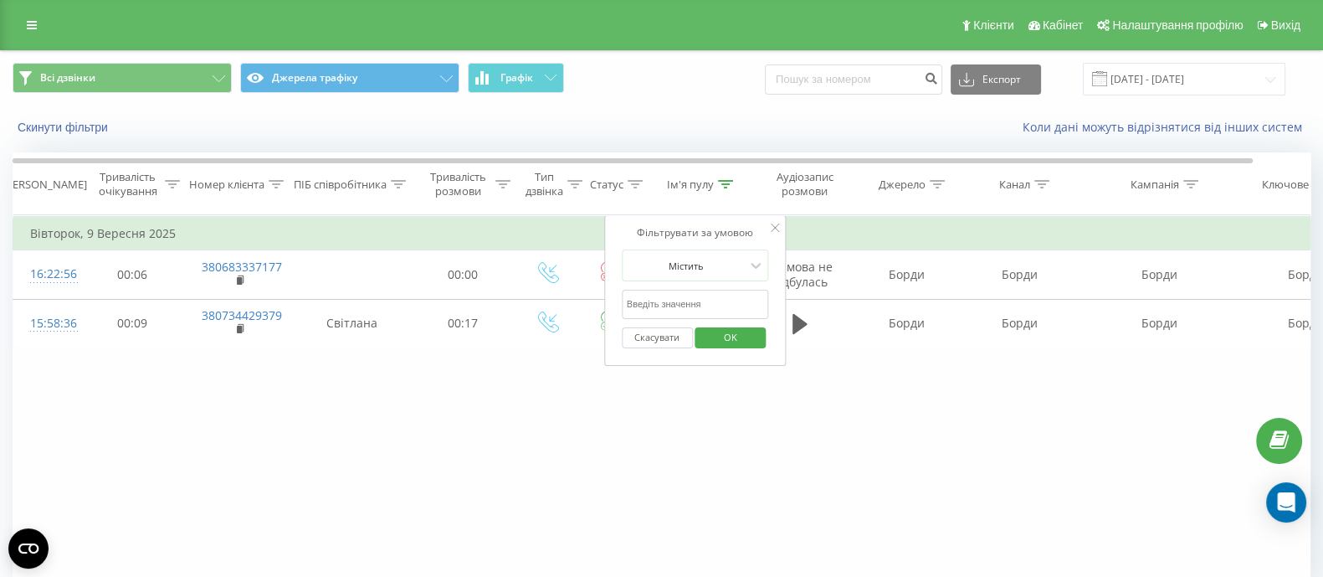
click at [747, 334] on span "OK" at bounding box center [730, 337] width 47 height 26
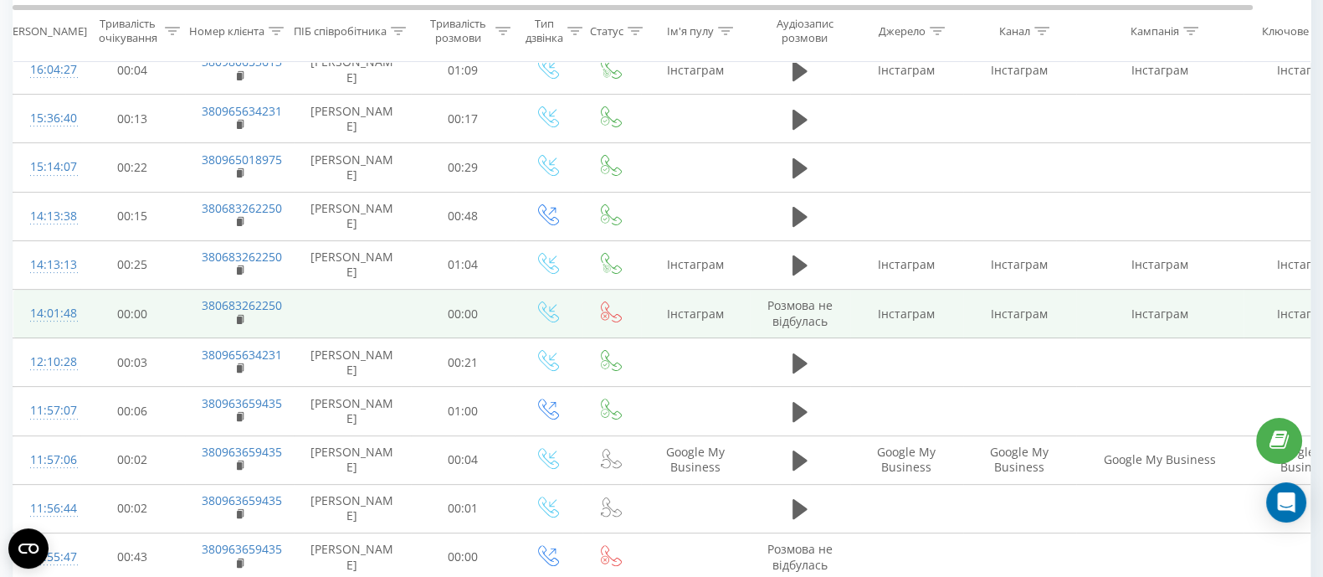
scroll to position [418, 0]
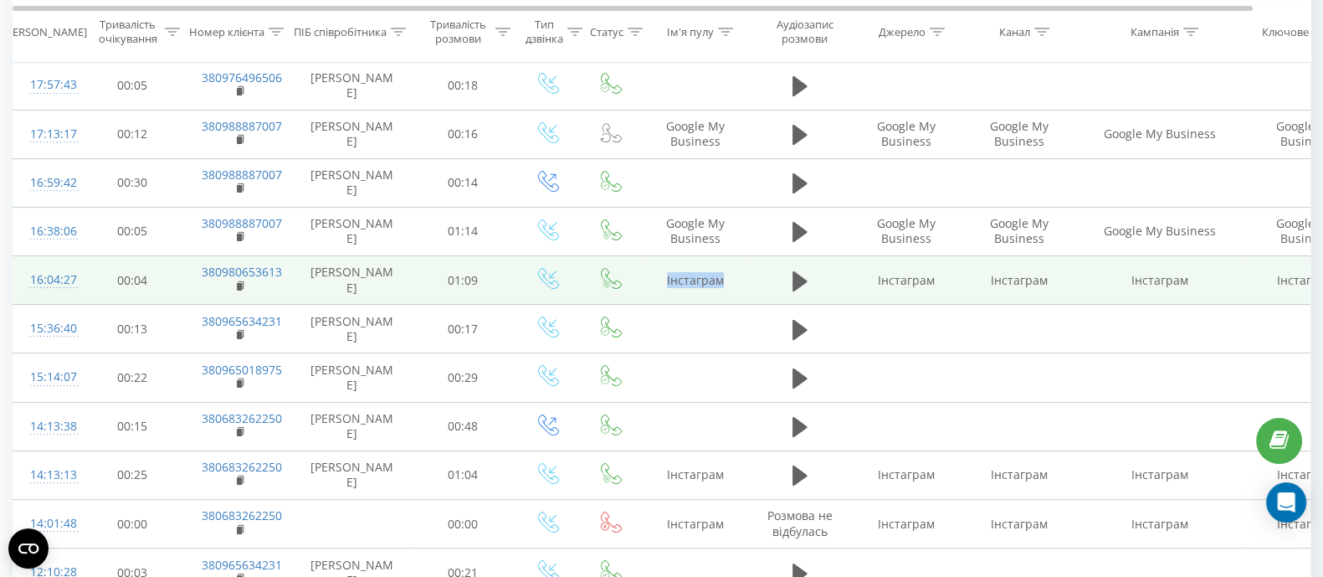
drag, startPoint x: 724, startPoint y: 284, endPoint x: 661, endPoint y: 283, distance: 62.8
click at [661, 283] on td "Інстаграм" at bounding box center [695, 280] width 109 height 49
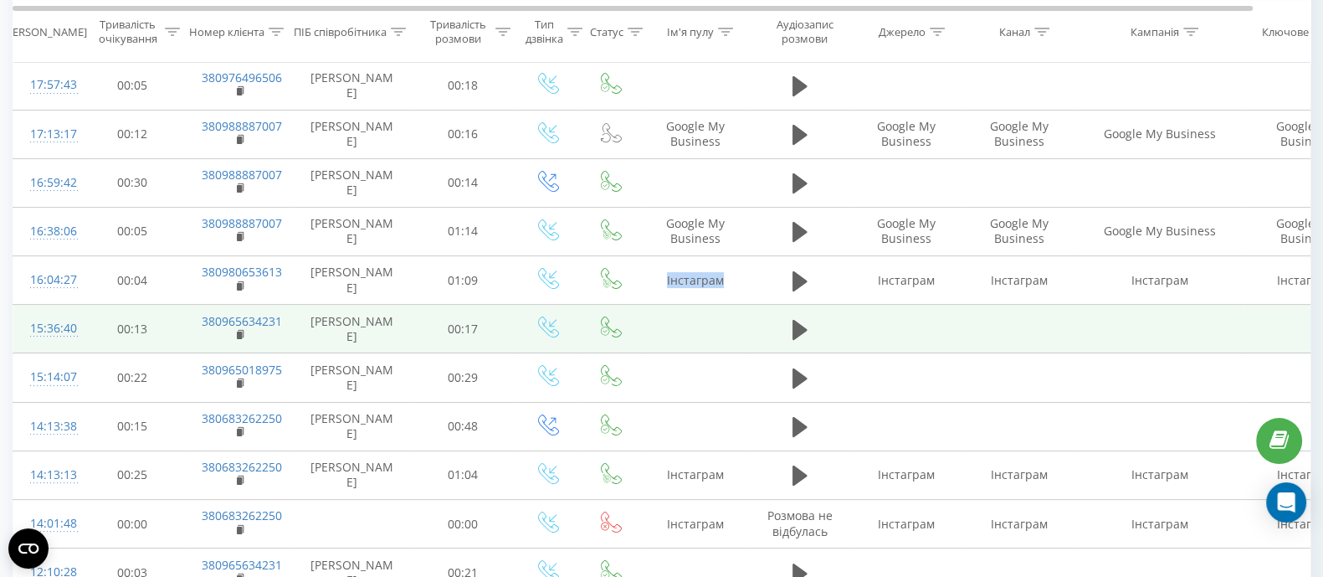
copy td "Інстаграм"
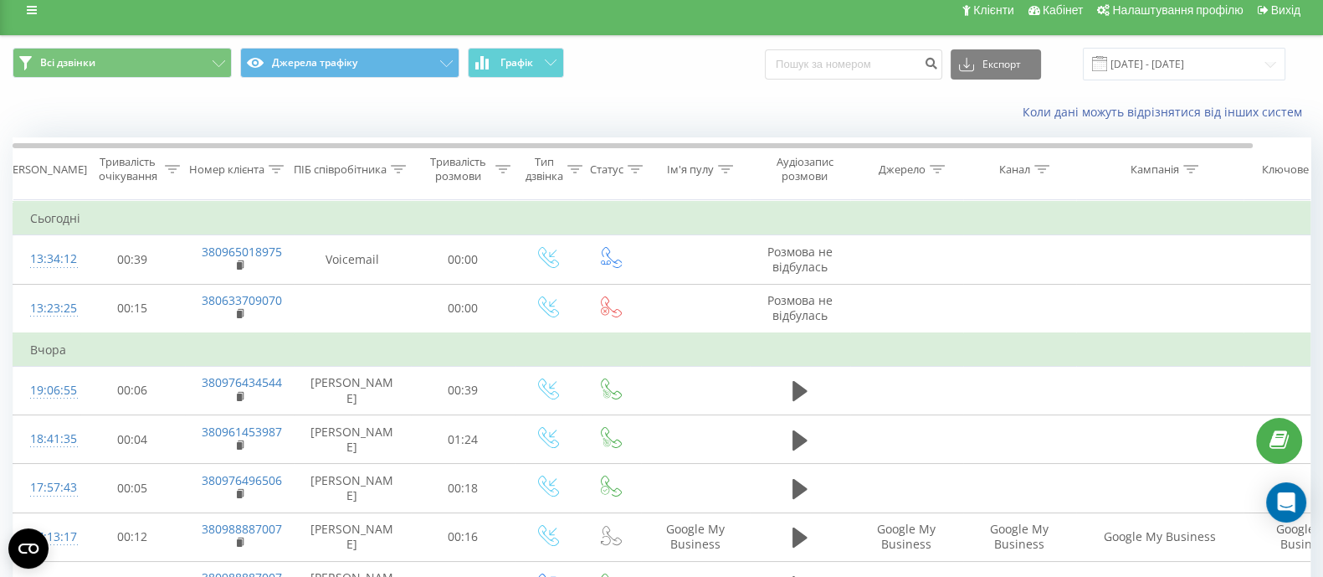
scroll to position [0, 0]
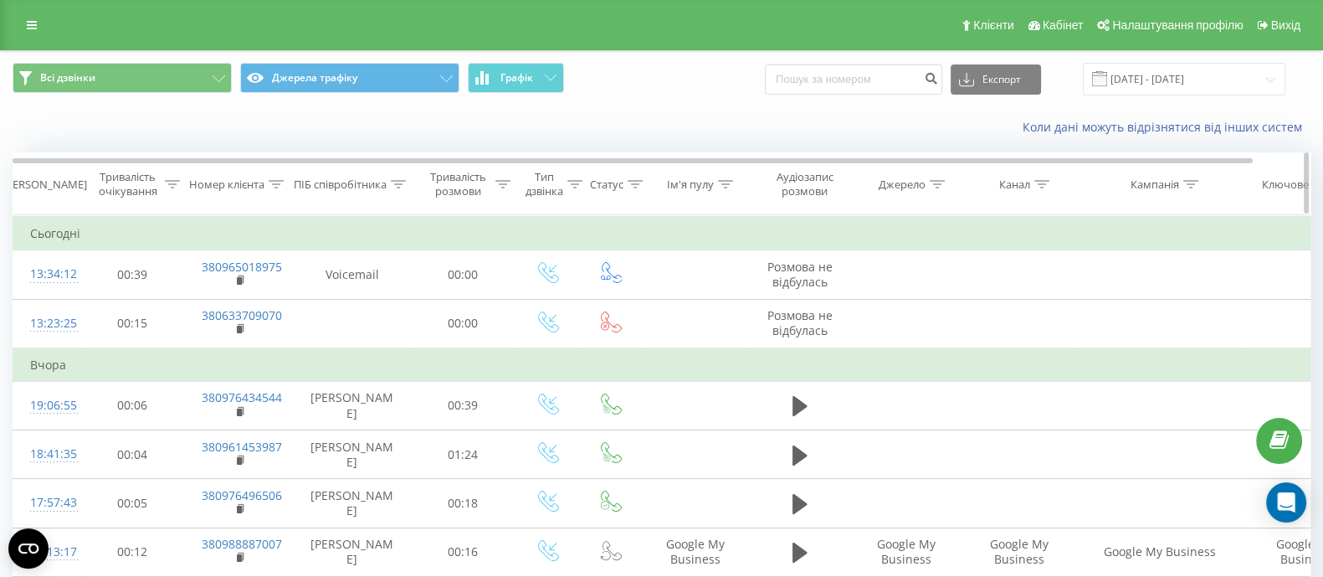
click at [727, 186] on icon at bounding box center [725, 184] width 15 height 8
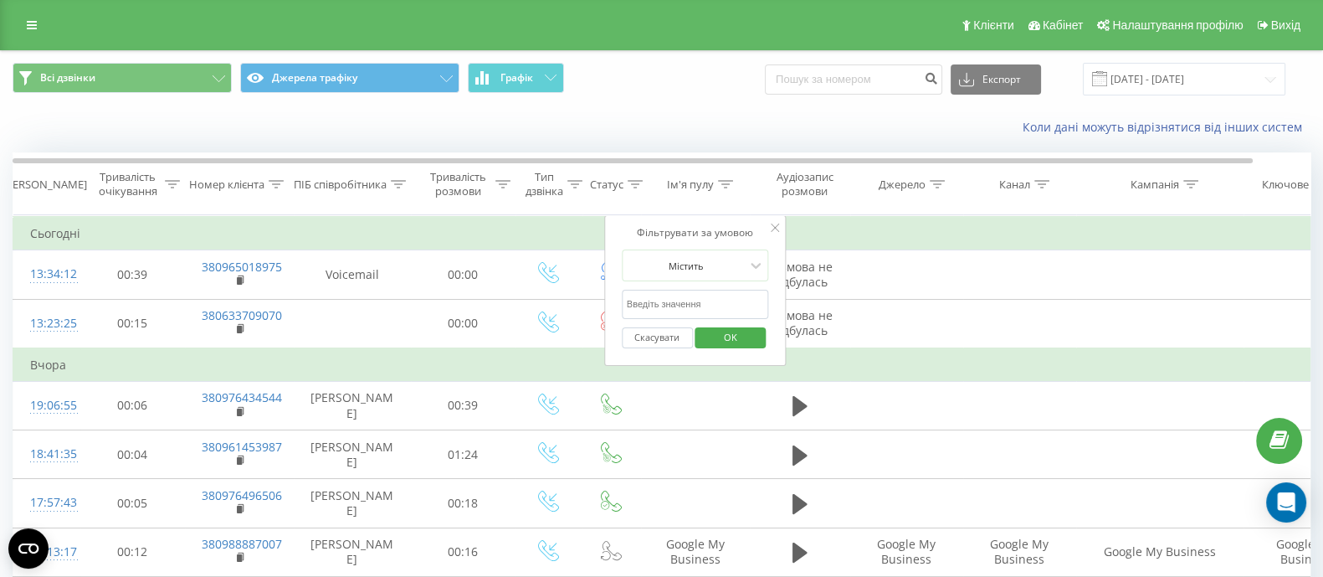
click at [695, 308] on input "text" at bounding box center [695, 304] width 147 height 29
paste input "Інстаграм"
type input "Інстаграм"
click at [728, 347] on span "OK" at bounding box center [730, 337] width 47 height 26
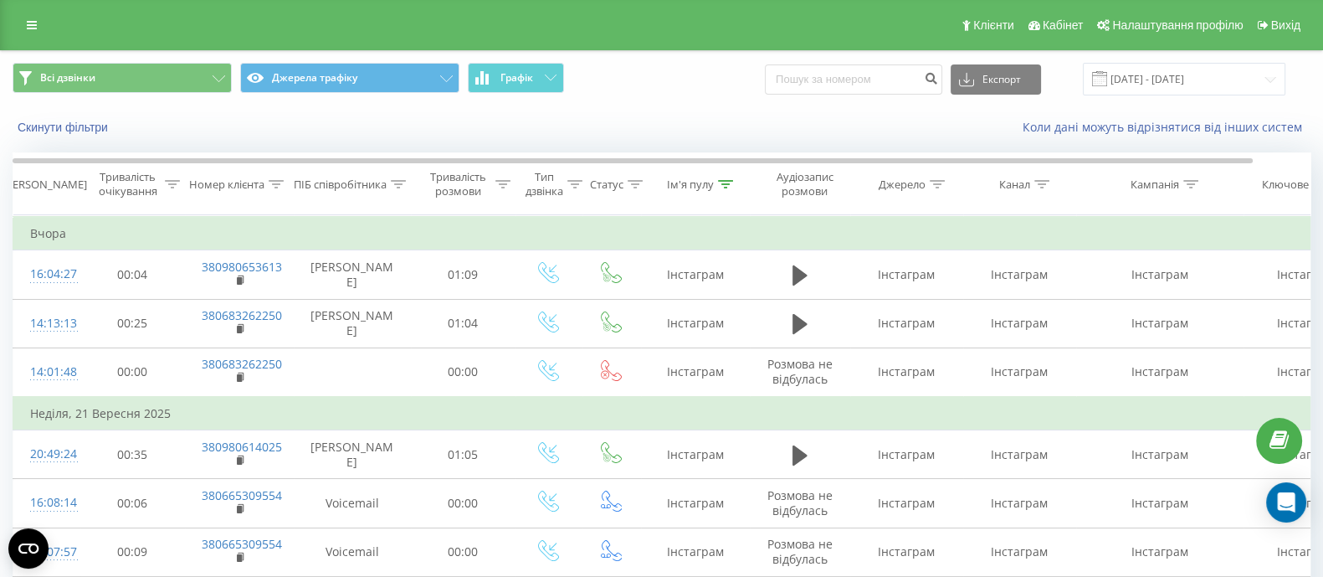
drag, startPoint x: 740, startPoint y: 60, endPoint x: 691, endPoint y: 86, distance: 55.8
click at [691, 86] on div "Всі дзвінки Джерела трафіку Графік Експорт .csv .xls .xlsx 23.08.2025 - 23.09.2…" at bounding box center [662, 79] width 1298 height 33
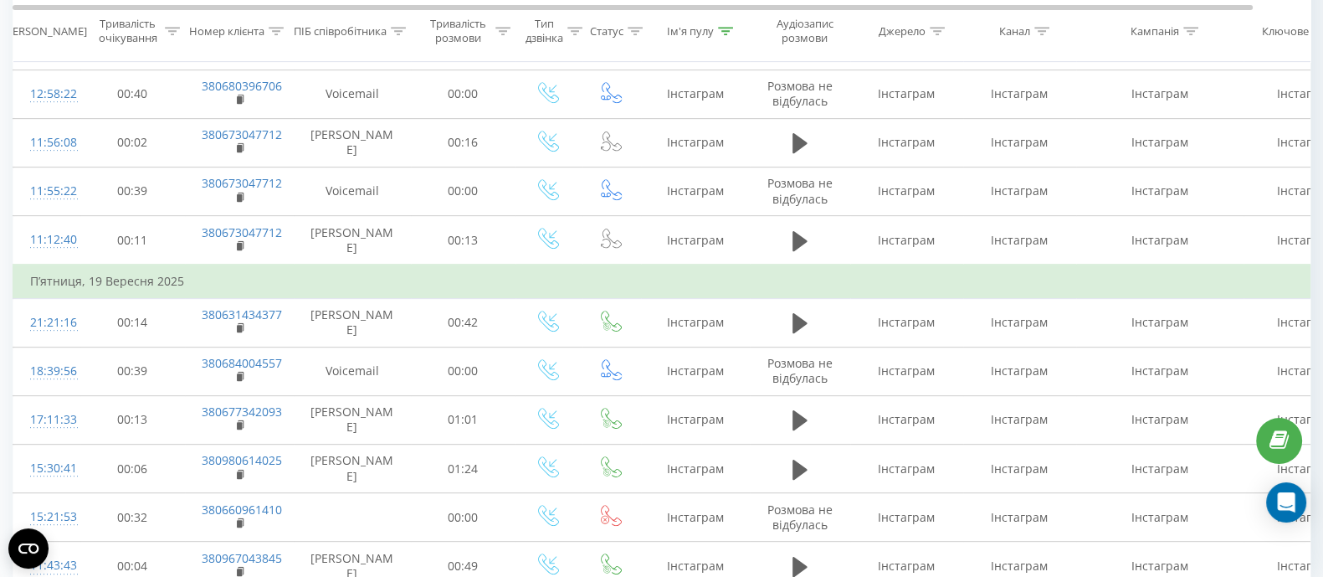
scroll to position [1050, 0]
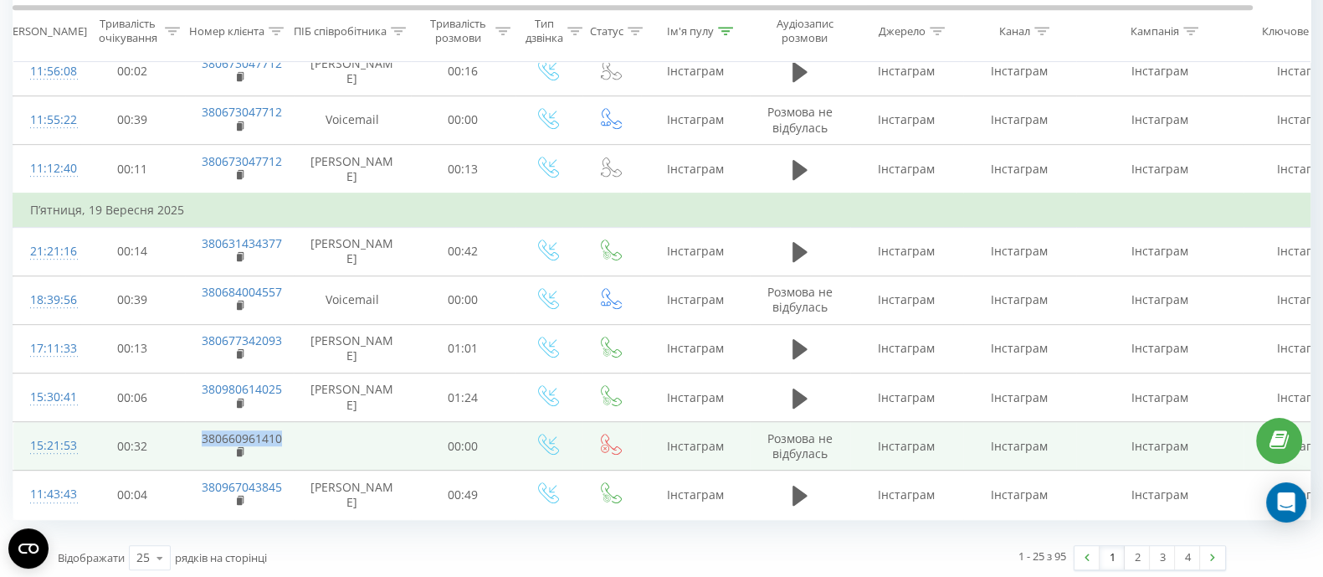
drag, startPoint x: 311, startPoint y: 439, endPoint x: 170, endPoint y: 434, distance: 140.7
click at [170, 434] on tr "15:21:53 00:32 380660961410 00:00 Інстаграм Розмова не відбулась Інстаграм Інст…" at bounding box center [691, 446] width 1356 height 49
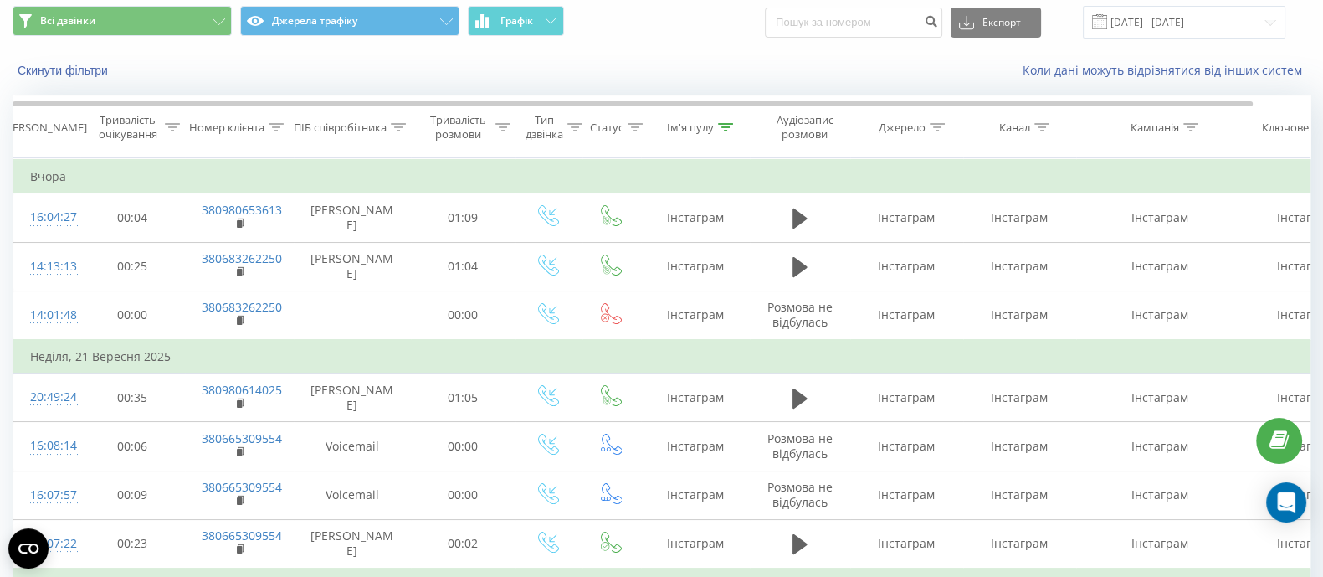
scroll to position [104, 0]
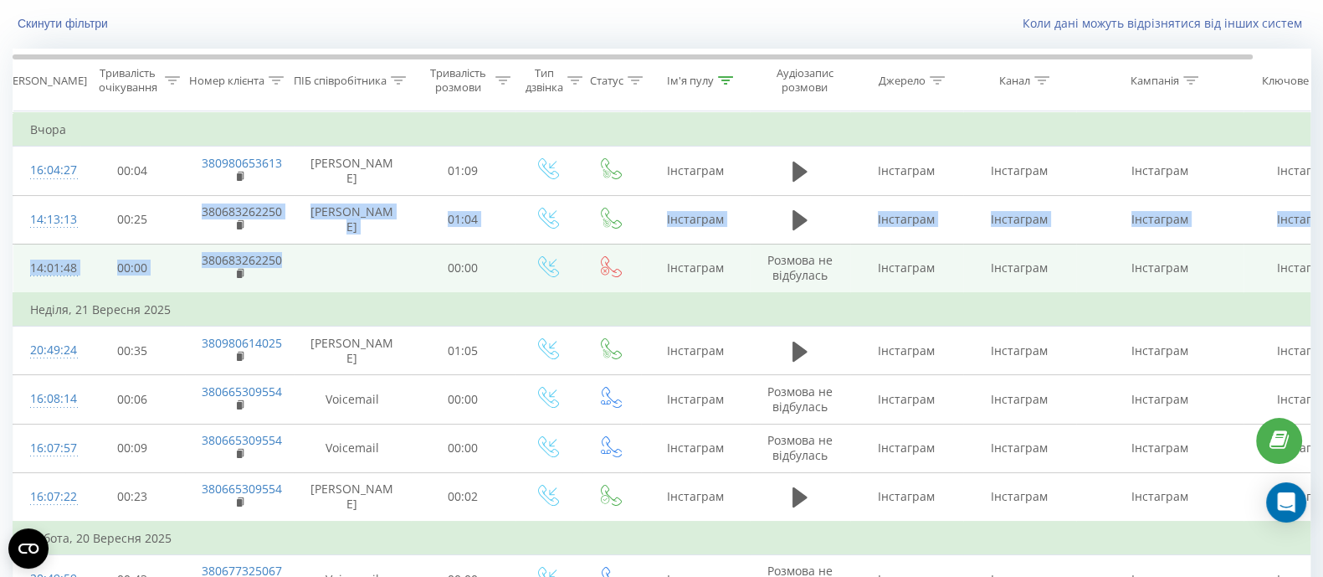
drag, startPoint x: 176, startPoint y: 215, endPoint x: 296, endPoint y: 253, distance: 126.3
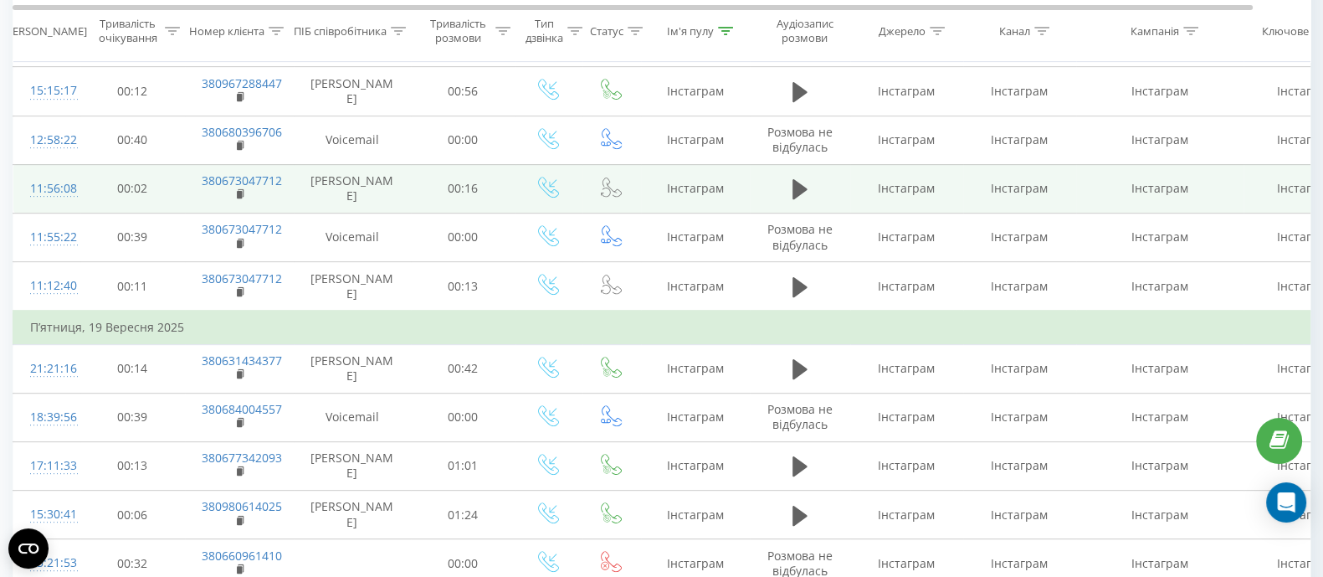
scroll to position [1050, 0]
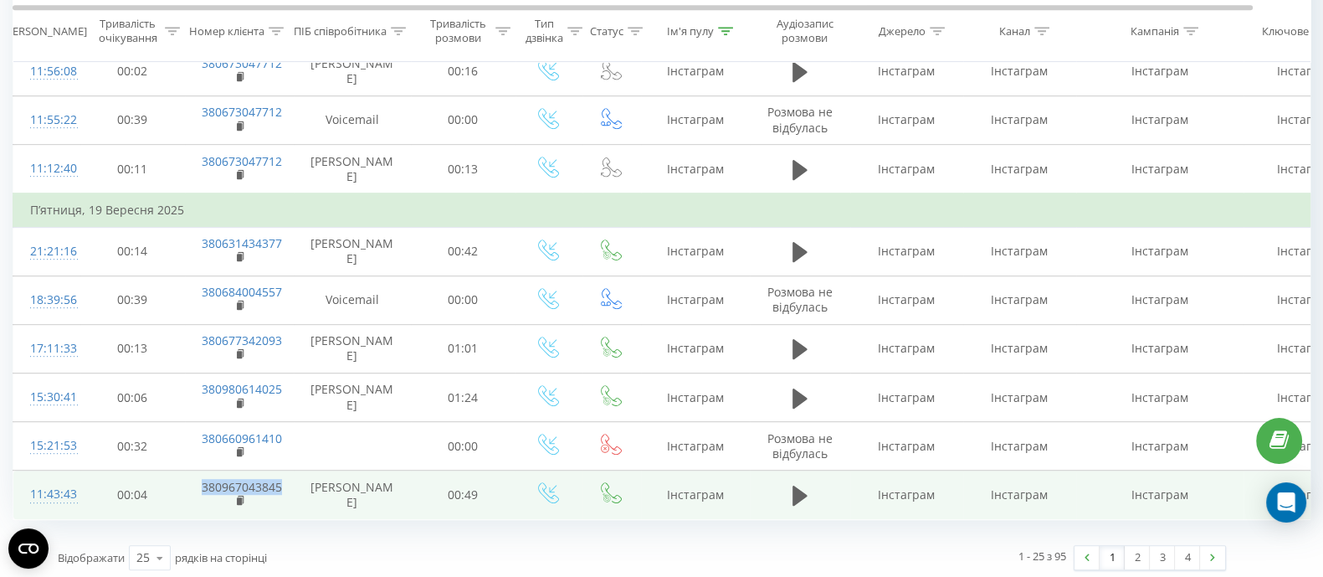
drag, startPoint x: 289, startPoint y: 479, endPoint x: 204, endPoint y: 480, distance: 84.6
click at [204, 480] on td "380967043845" at bounding box center [239, 494] width 109 height 49
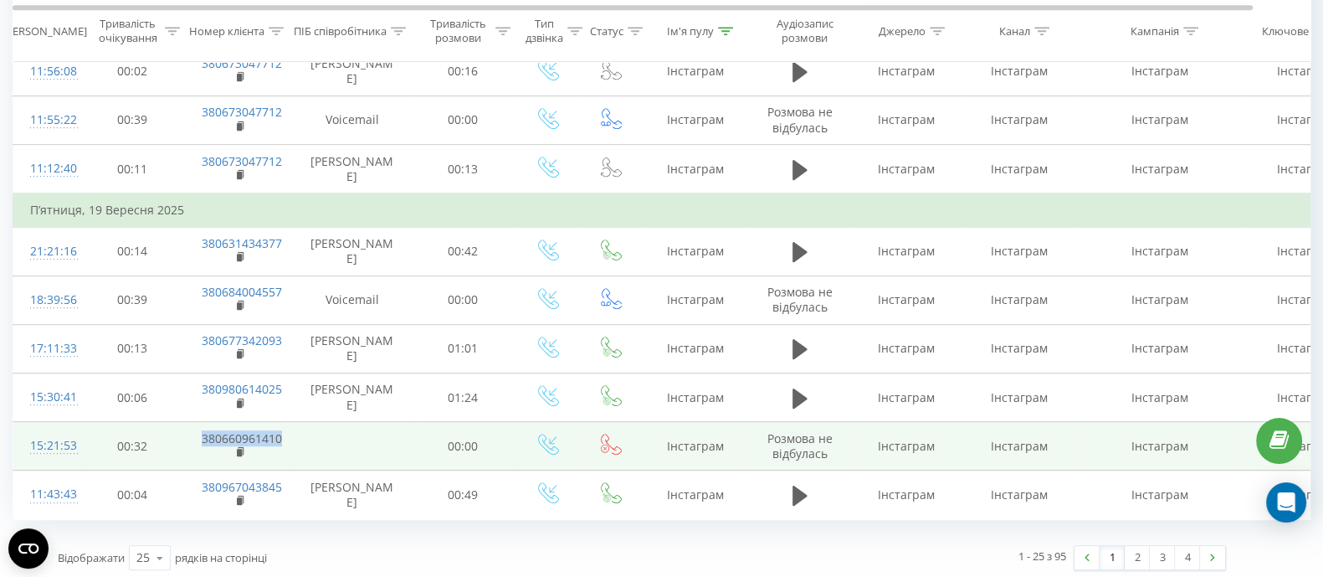
drag, startPoint x: 306, startPoint y: 434, endPoint x: 189, endPoint y: 434, distance: 116.4
click at [189, 434] on tr "15:21:53 00:32 380660961410 00:00 Інстаграм Розмова не відбулась Інстаграм Інст…" at bounding box center [691, 446] width 1356 height 49
copy td "380660961410"
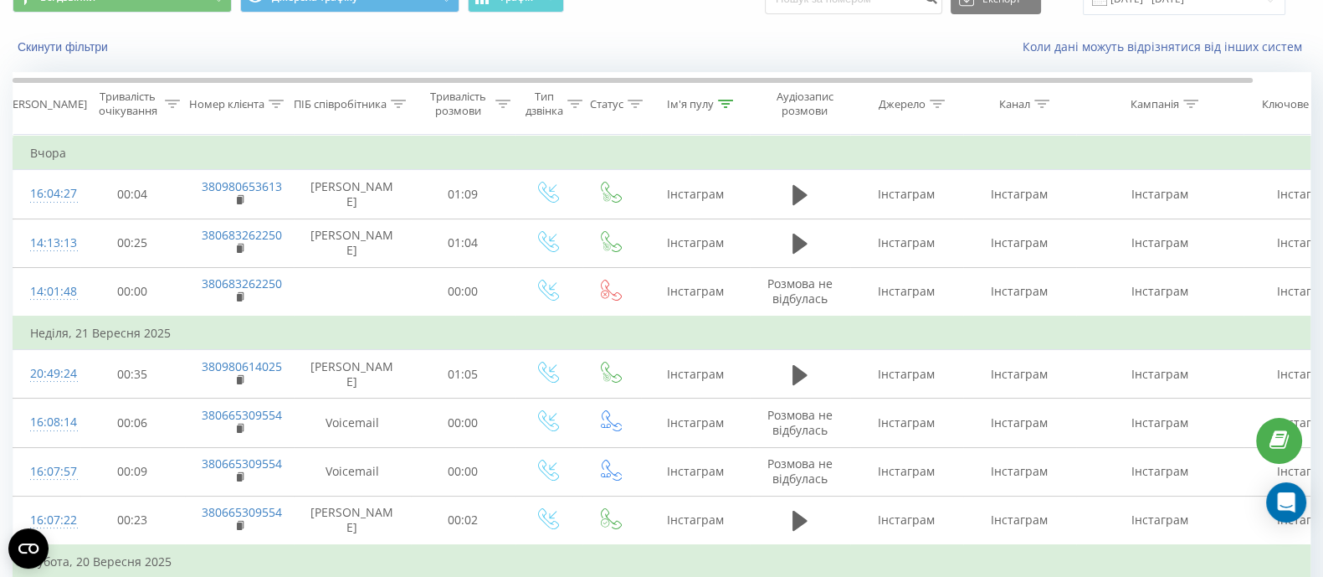
scroll to position [0, 0]
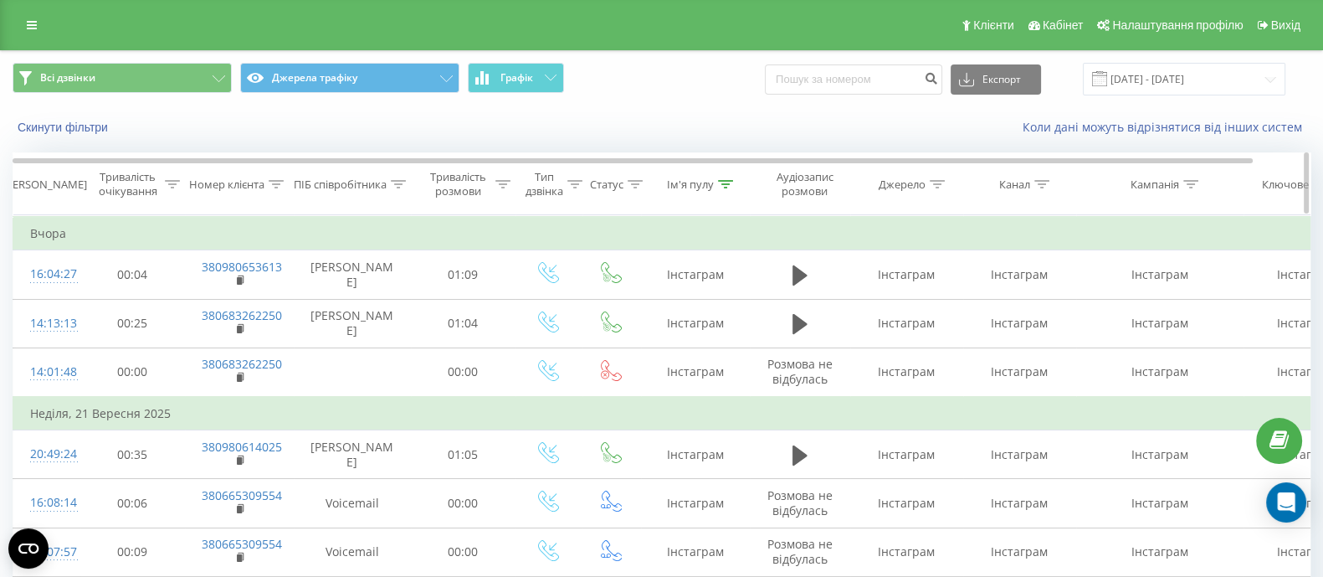
click at [258, 189] on div "Номер клієнта" at bounding box center [226, 184] width 75 height 14
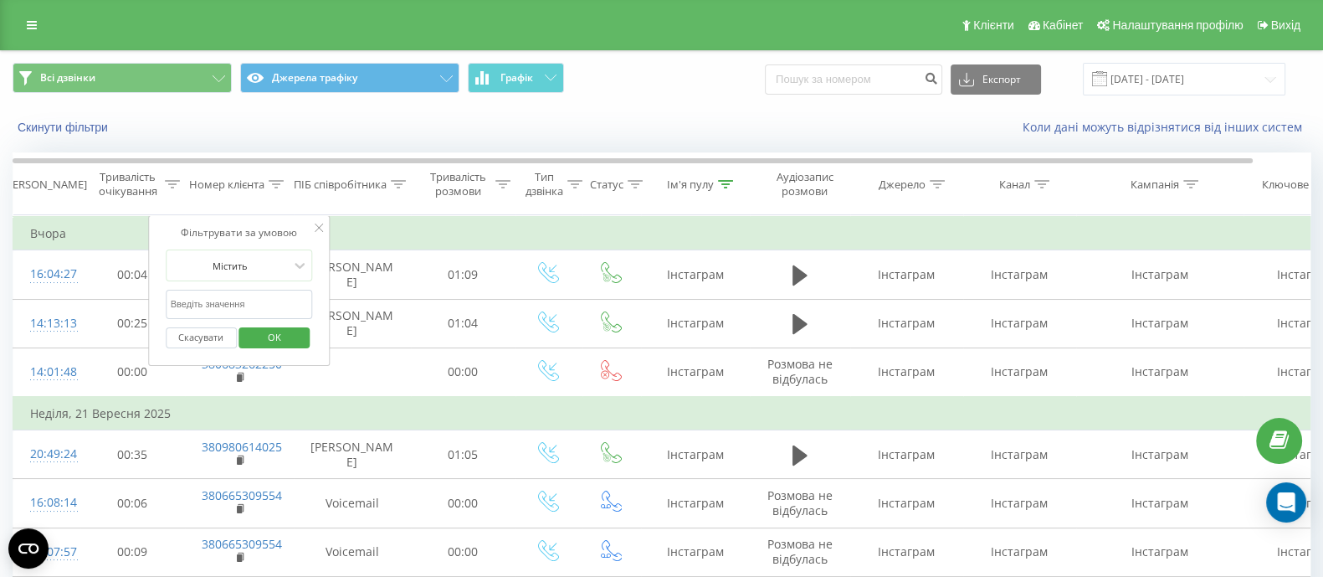
click at [239, 302] on input "text" at bounding box center [239, 304] width 147 height 29
paste input "380660961410"
type input "380660961410"
click at [270, 331] on span "OK" at bounding box center [274, 337] width 47 height 26
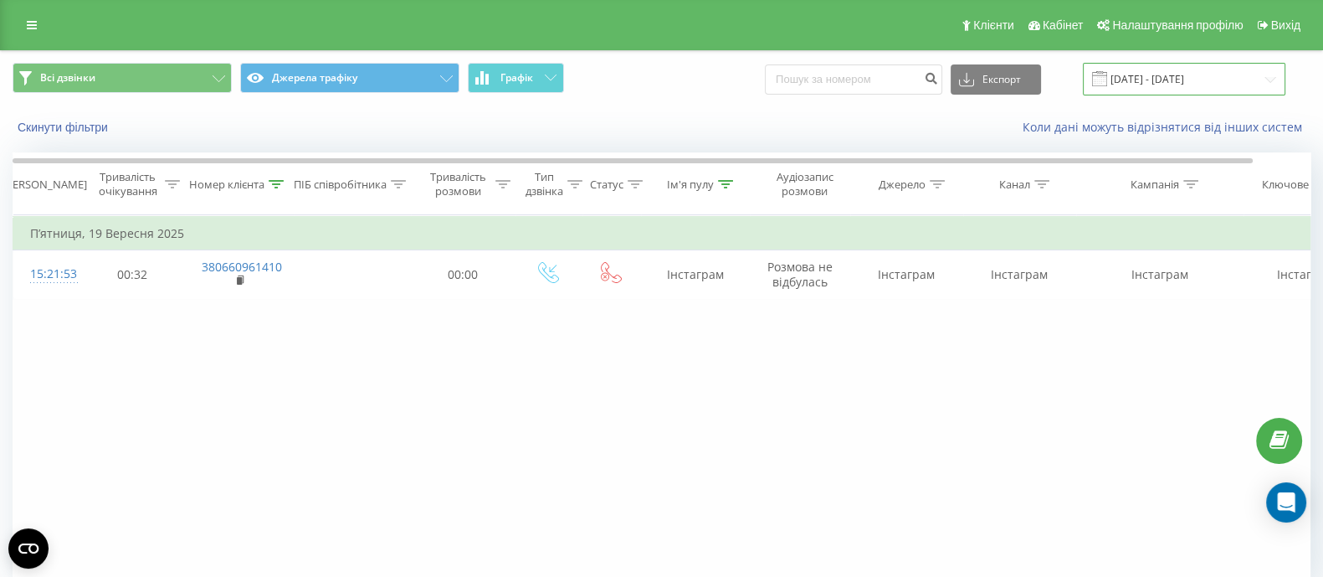
click at [1176, 80] on input "[DATE] - [DATE]" at bounding box center [1184, 79] width 203 height 33
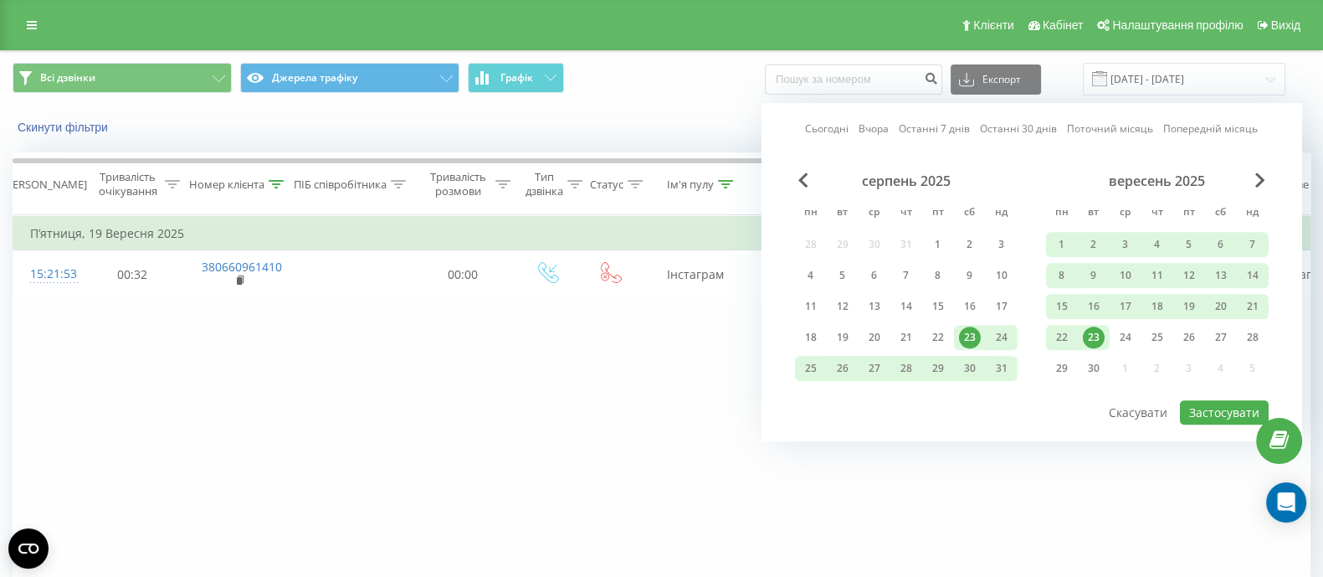
click at [587, 452] on div "Фільтрувати за умовою Дорівнює Скасувати OK Фільтрувати за умовою Містить 38066…" at bounding box center [662, 403] width 1298 height 377
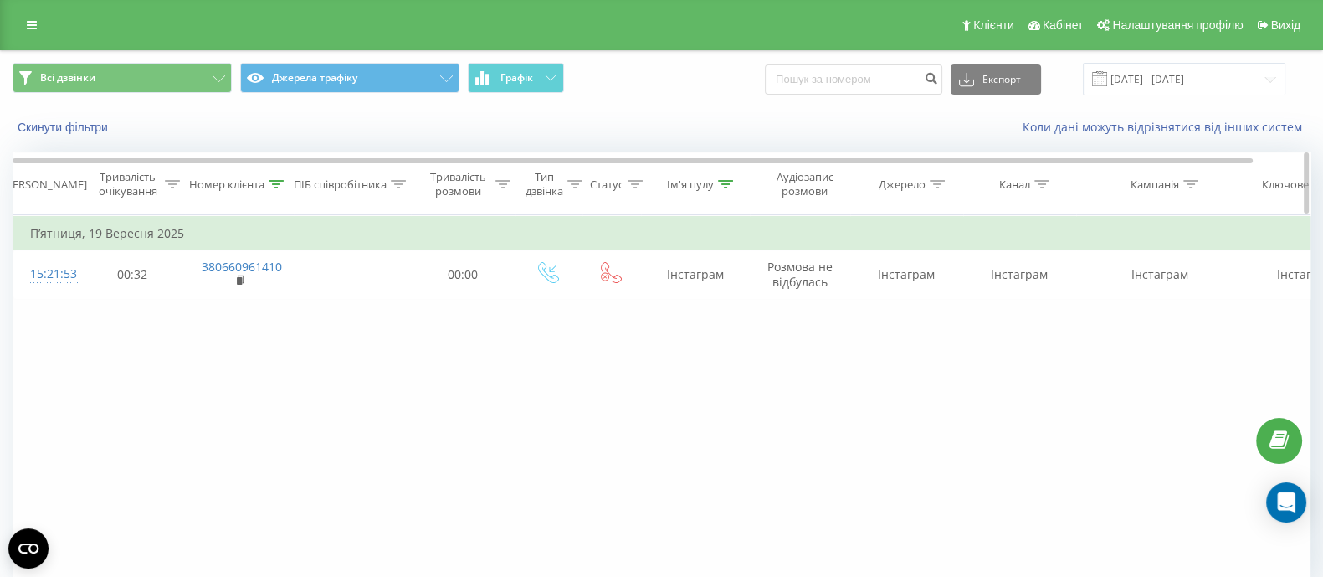
click at [265, 188] on div "Номер клієнта" at bounding box center [226, 184] width 75 height 14
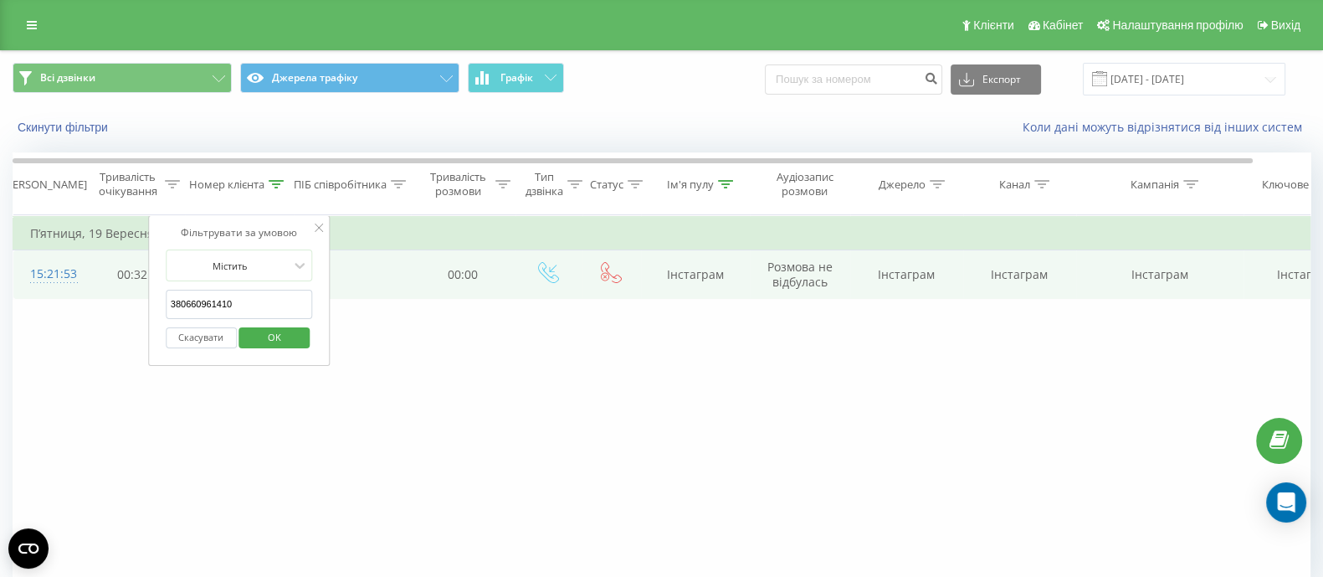
drag, startPoint x: 263, startPoint y: 298, endPoint x: 142, endPoint y: 286, distance: 121.1
click at [142, 286] on table "Фільтрувати за умовою Дорівнює Скасувати OK Фільтрувати за умовою Містить 38066…" at bounding box center [692, 257] width 1358 height 84
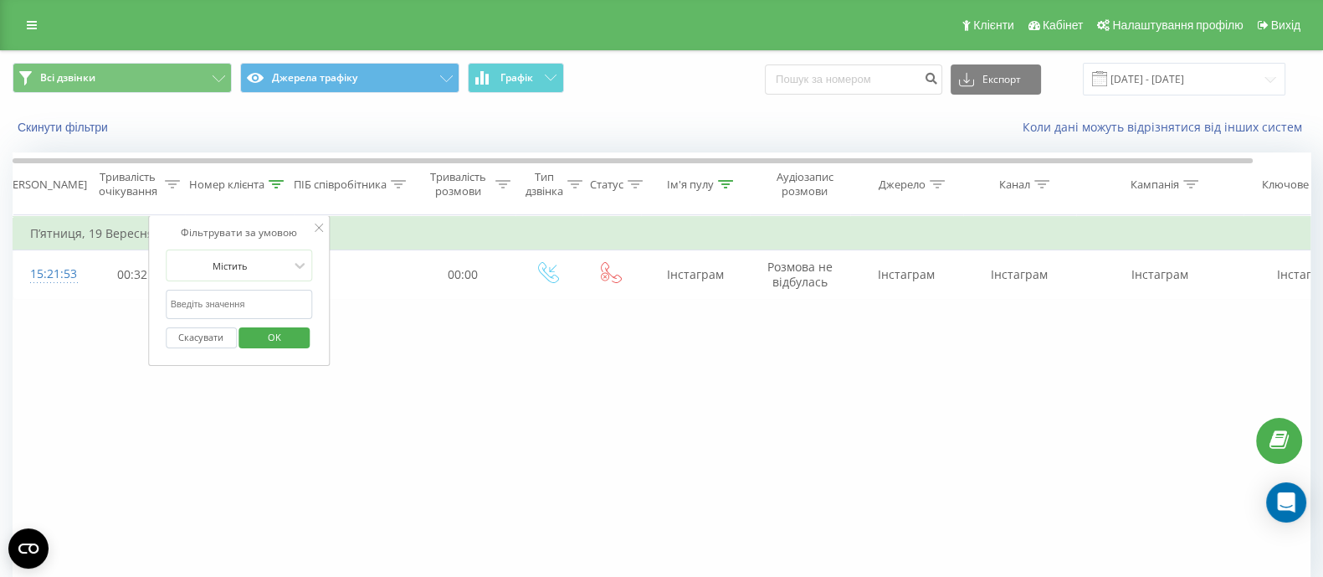
click at [280, 337] on span "OK" at bounding box center [274, 337] width 47 height 26
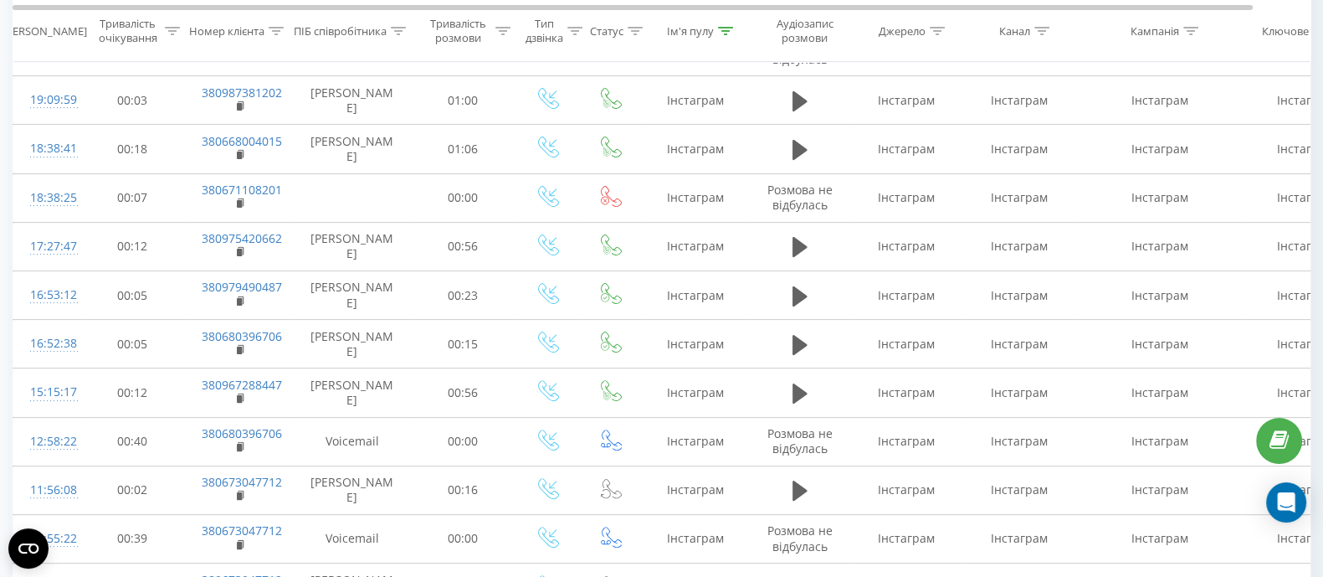
scroll to position [3, 0]
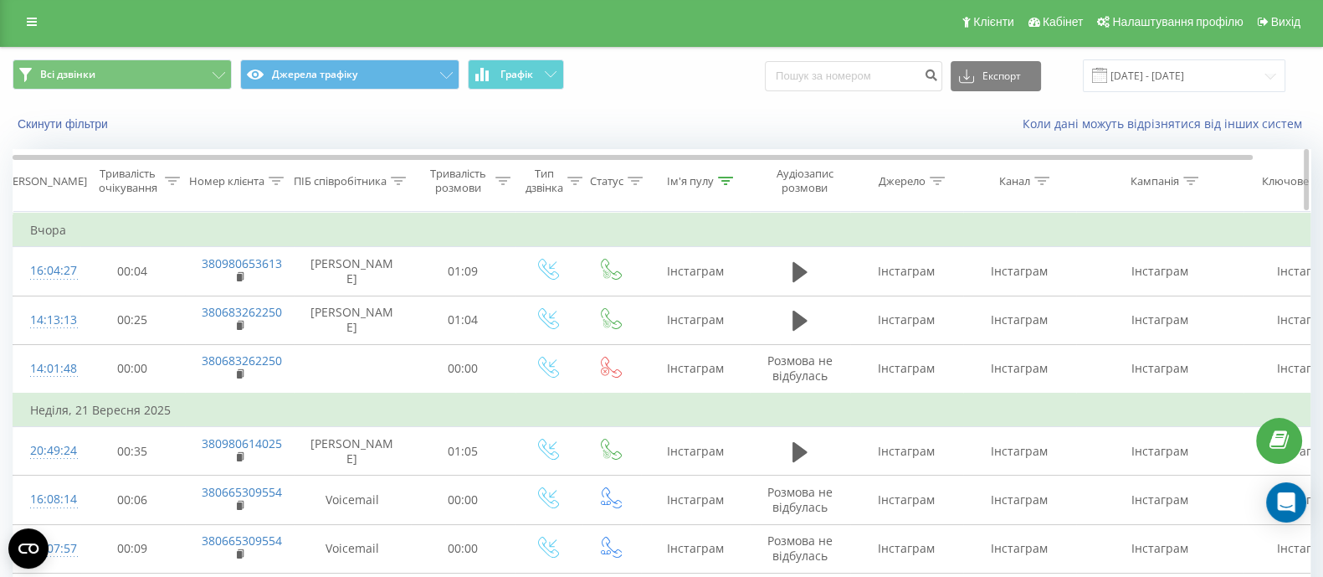
click at [720, 187] on div at bounding box center [725, 181] width 15 height 14
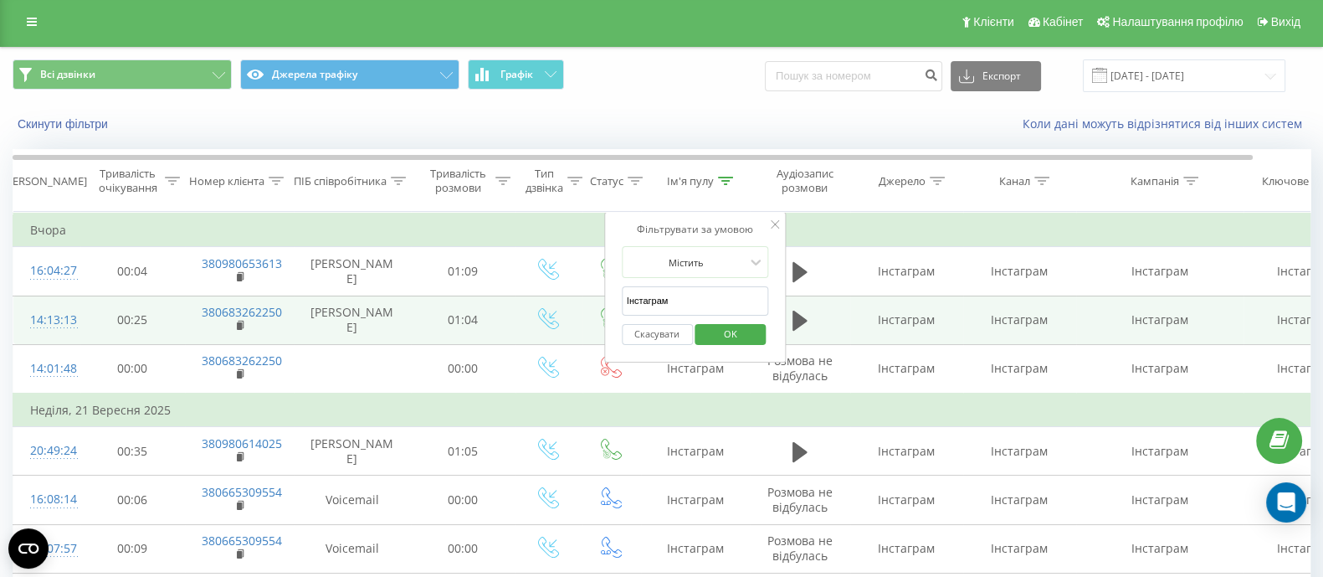
drag, startPoint x: 665, startPoint y: 301, endPoint x: 592, endPoint y: 297, distance: 73.7
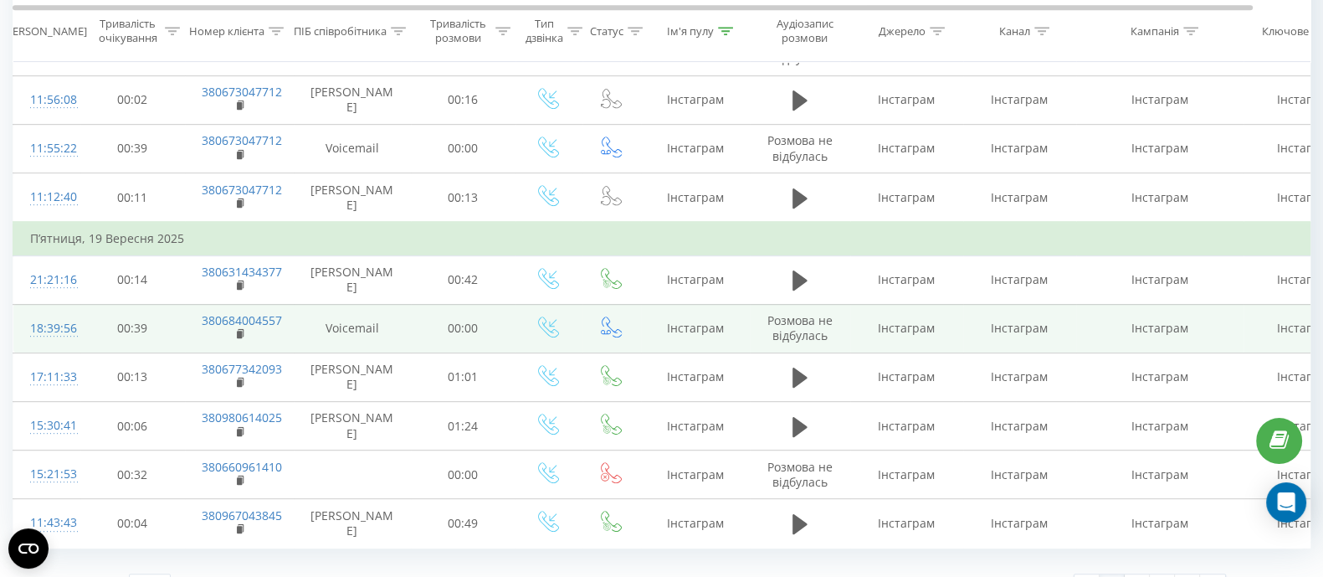
scroll to position [1050, 0]
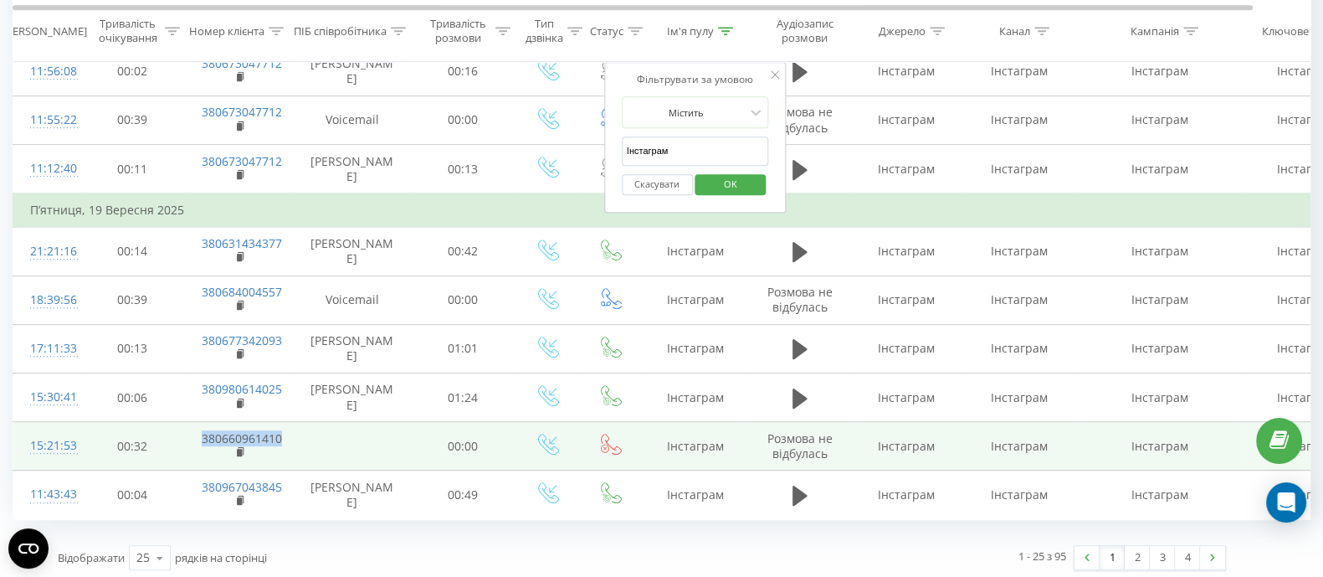
drag, startPoint x: 318, startPoint y: 431, endPoint x: 247, endPoint y: 429, distance: 71.2
click at [193, 429] on tr "15:21:53 00:32 380660961410 00:00 Інстаграм Розмова не відбулась Інстаграм Інст…" at bounding box center [691, 446] width 1356 height 49
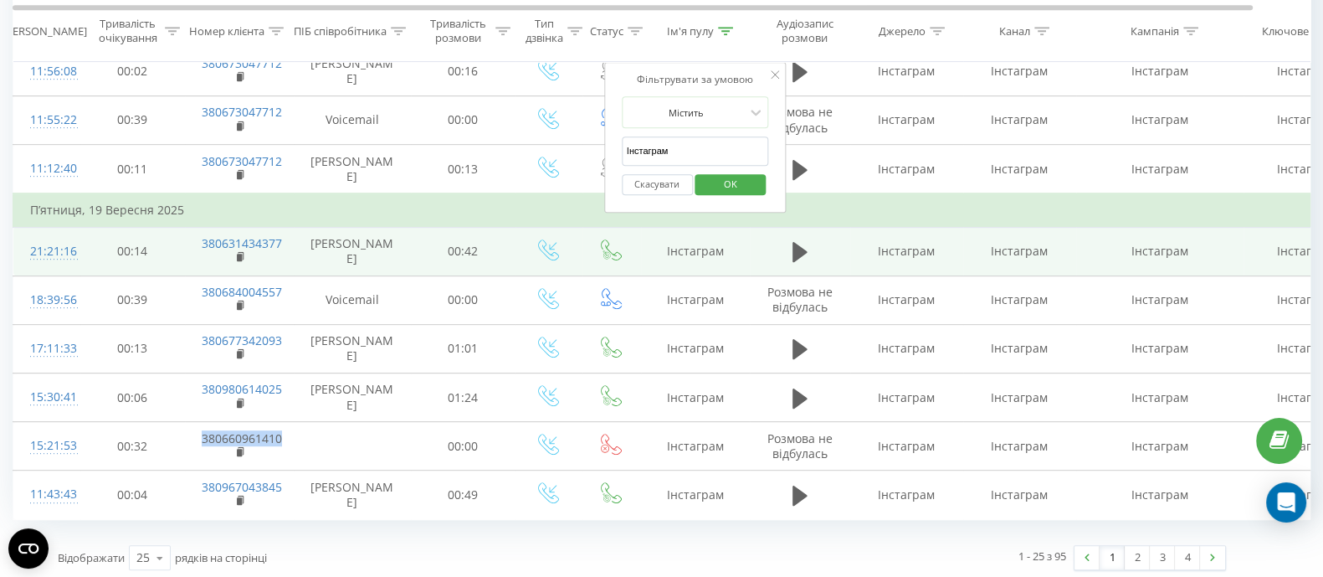
copy td "380660961410"
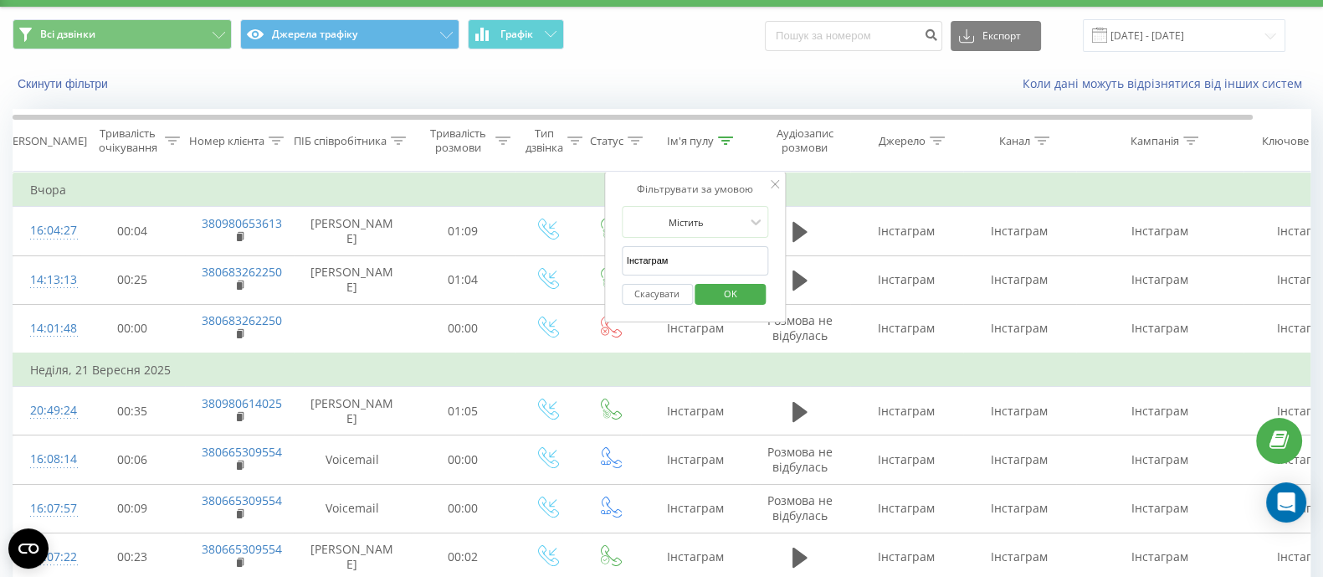
scroll to position [0, 0]
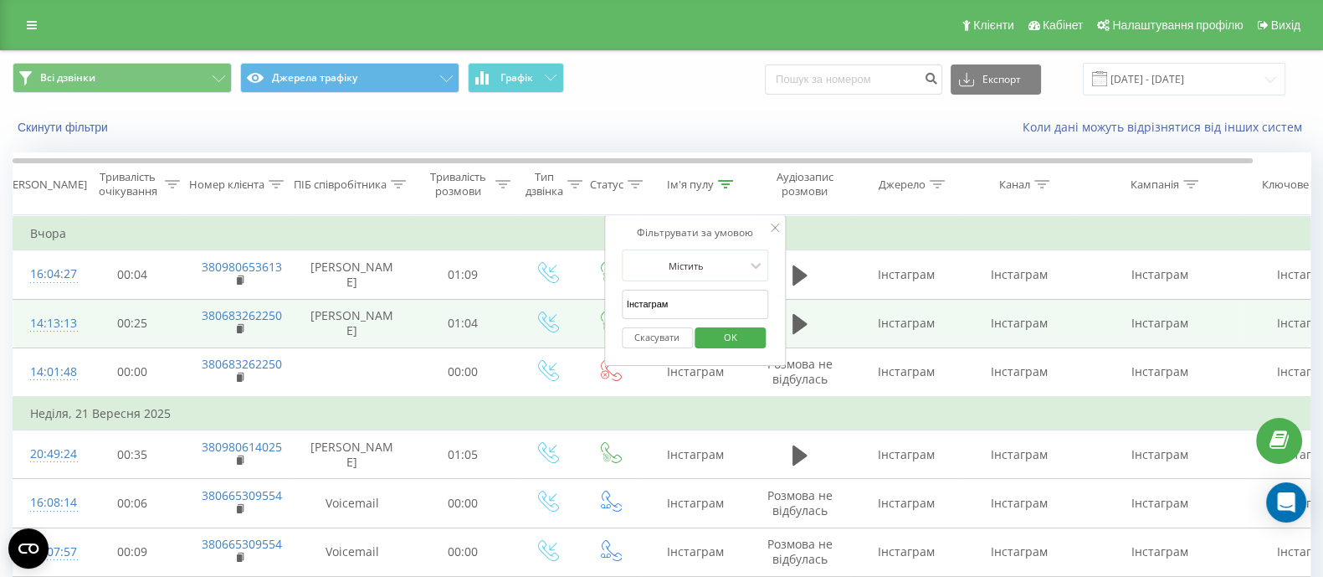
drag, startPoint x: 687, startPoint y: 307, endPoint x: 469, endPoint y: 298, distance: 218.7
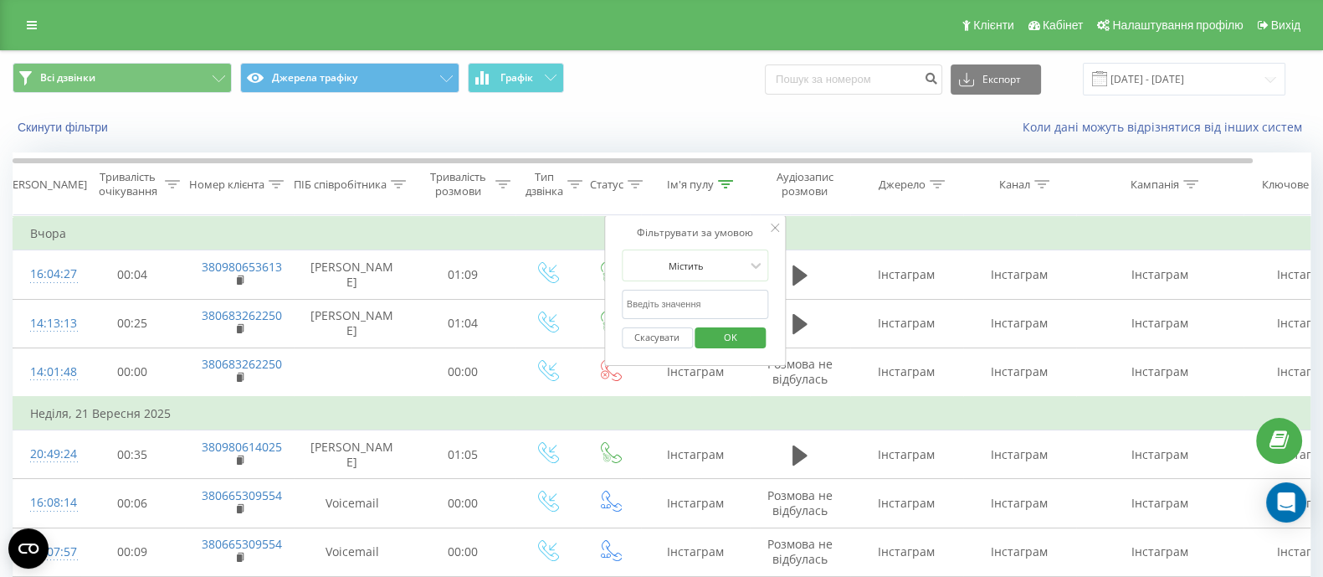
click at [722, 342] on span "OK" at bounding box center [730, 337] width 47 height 26
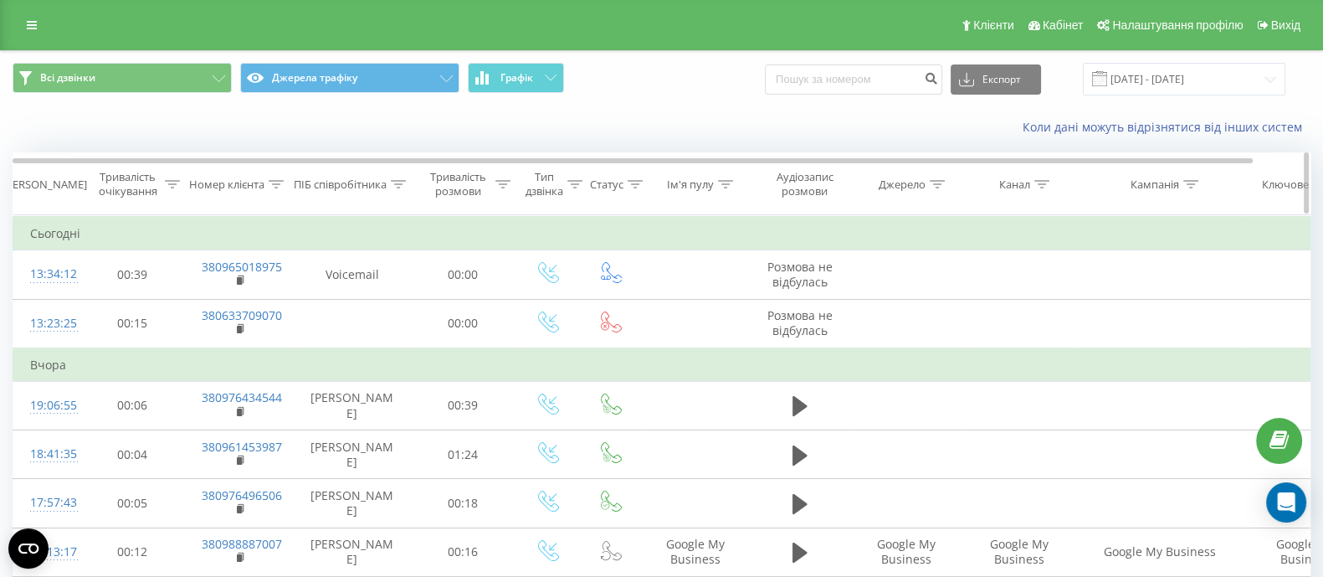
click at [272, 191] on th "Номер клієнта" at bounding box center [239, 184] width 109 height 62
click at [270, 185] on icon at bounding box center [276, 184] width 15 height 8
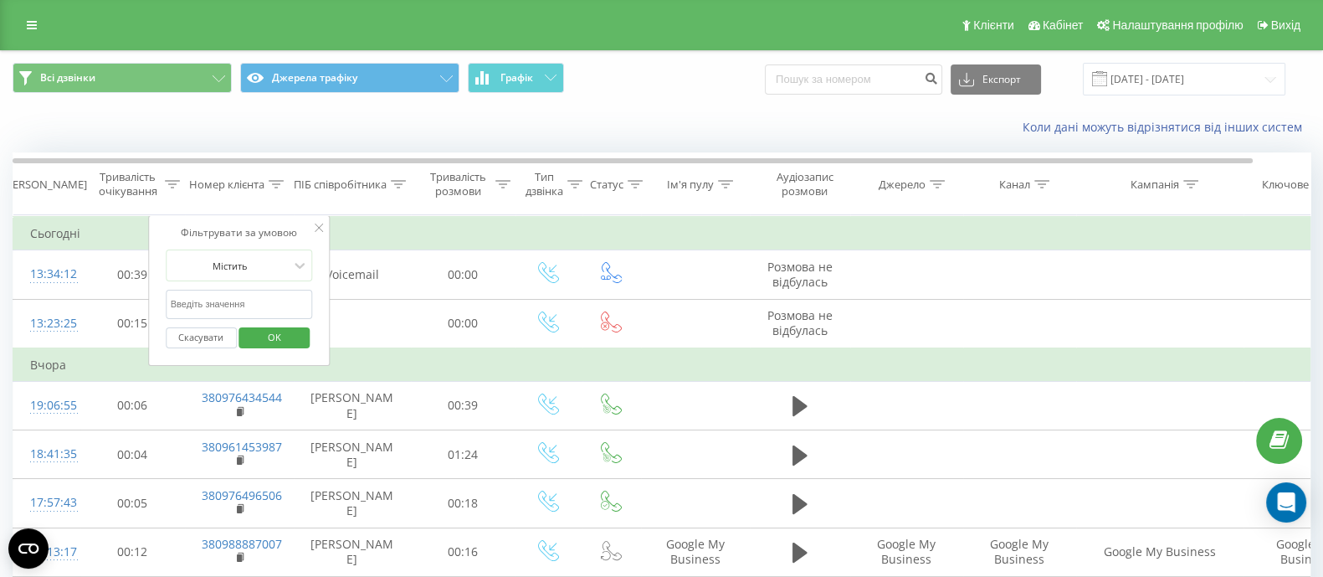
click at [225, 313] on input "text" at bounding box center [239, 304] width 147 height 29
paste input "380660961410"
type input "380660961410"
click at [290, 337] on span "OK" at bounding box center [274, 337] width 47 height 26
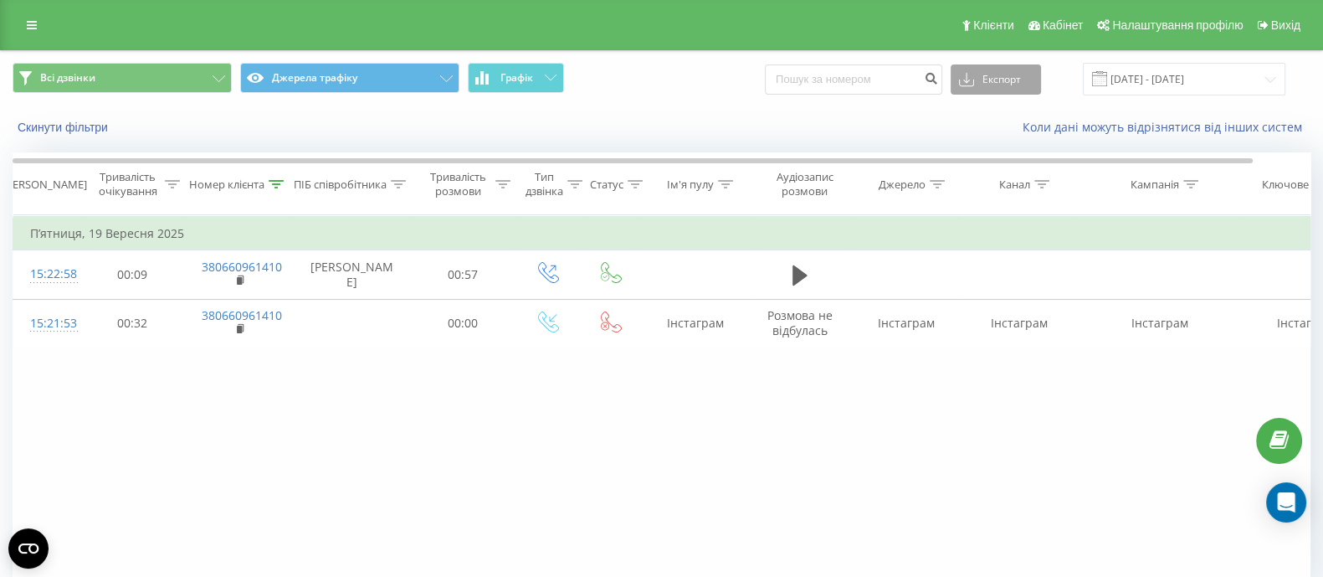
click at [1024, 75] on button "Експорт" at bounding box center [996, 79] width 90 height 30
click at [269, 186] on icon at bounding box center [276, 184] width 15 height 8
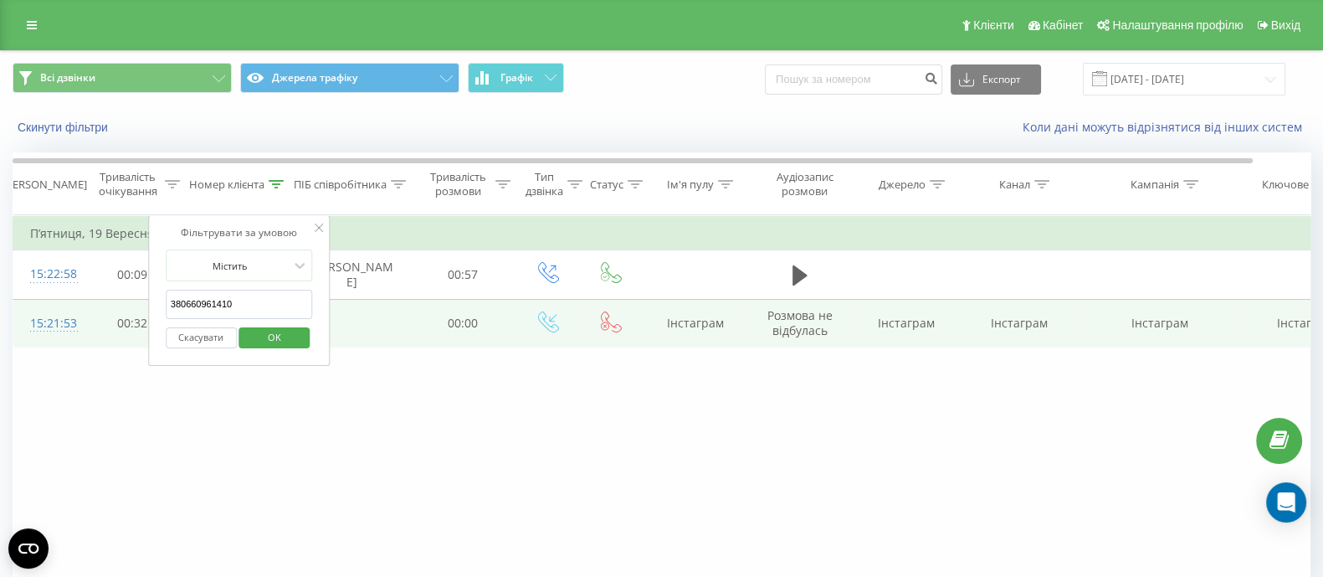
drag, startPoint x: 249, startPoint y: 302, endPoint x: 84, endPoint y: 303, distance: 164.9
click at [84, 303] on table "Фільтрувати за умовою Дорівнює Скасувати OK Фільтрувати за умовою Містить 38066…" at bounding box center [692, 281] width 1358 height 133
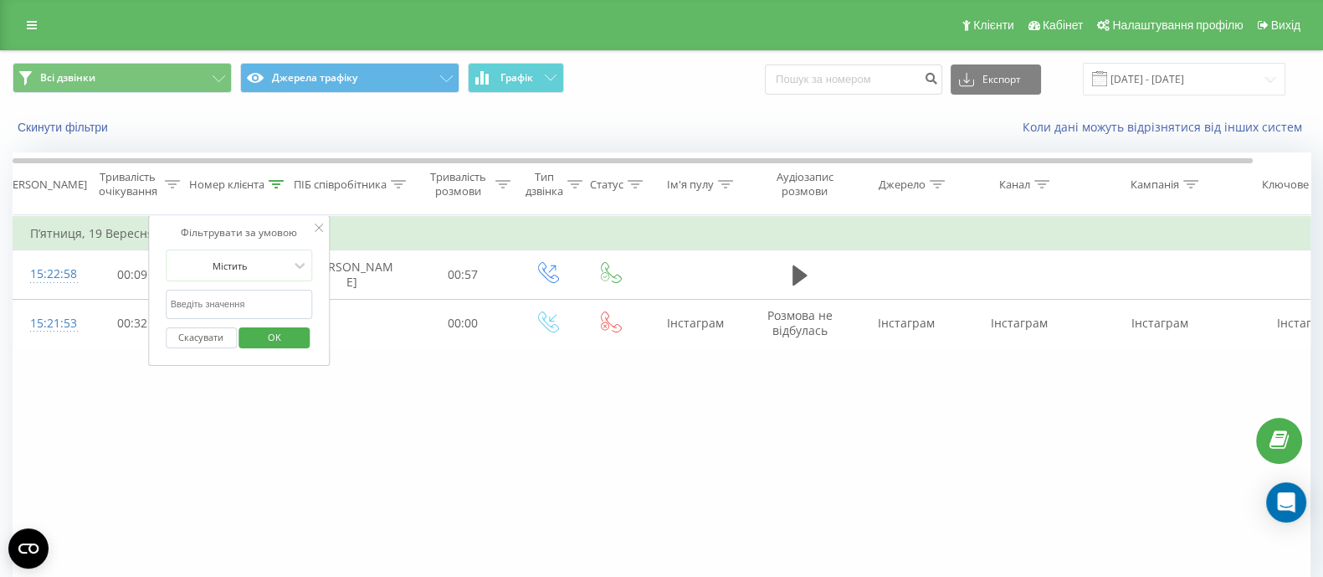
click at [282, 329] on span "OK" at bounding box center [274, 337] width 47 height 26
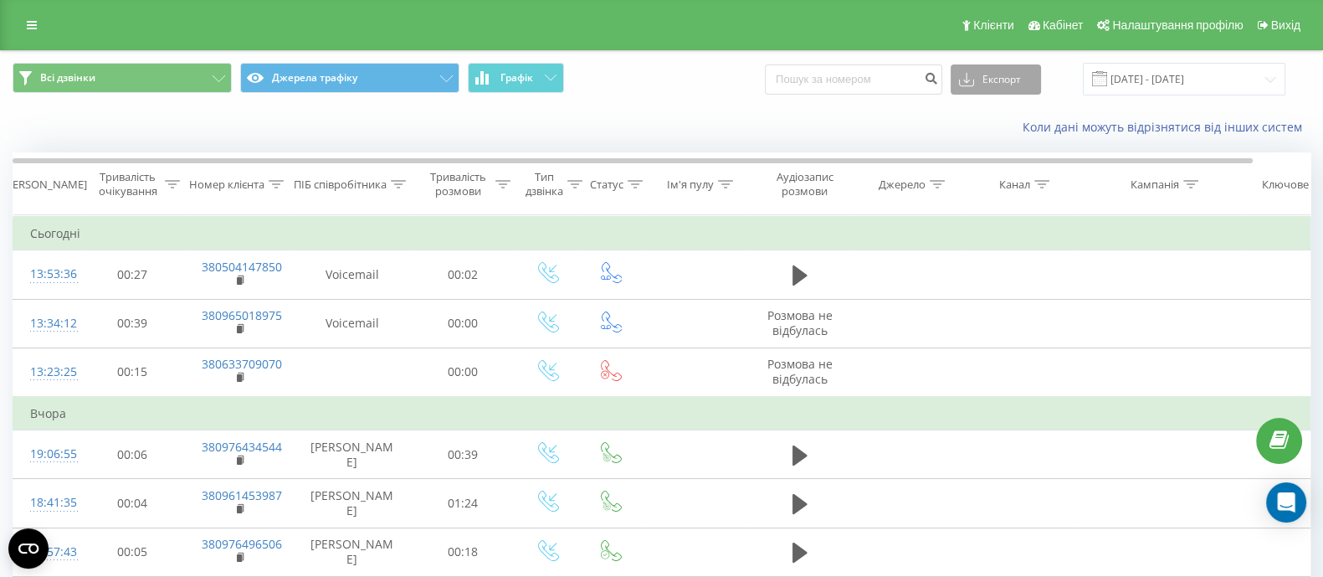
click at [993, 84] on button "Експорт" at bounding box center [996, 79] width 90 height 30
click at [1000, 165] on div ".xlsx" at bounding box center [996, 171] width 89 height 30
